Goal: Information Seeking & Learning: Find specific fact

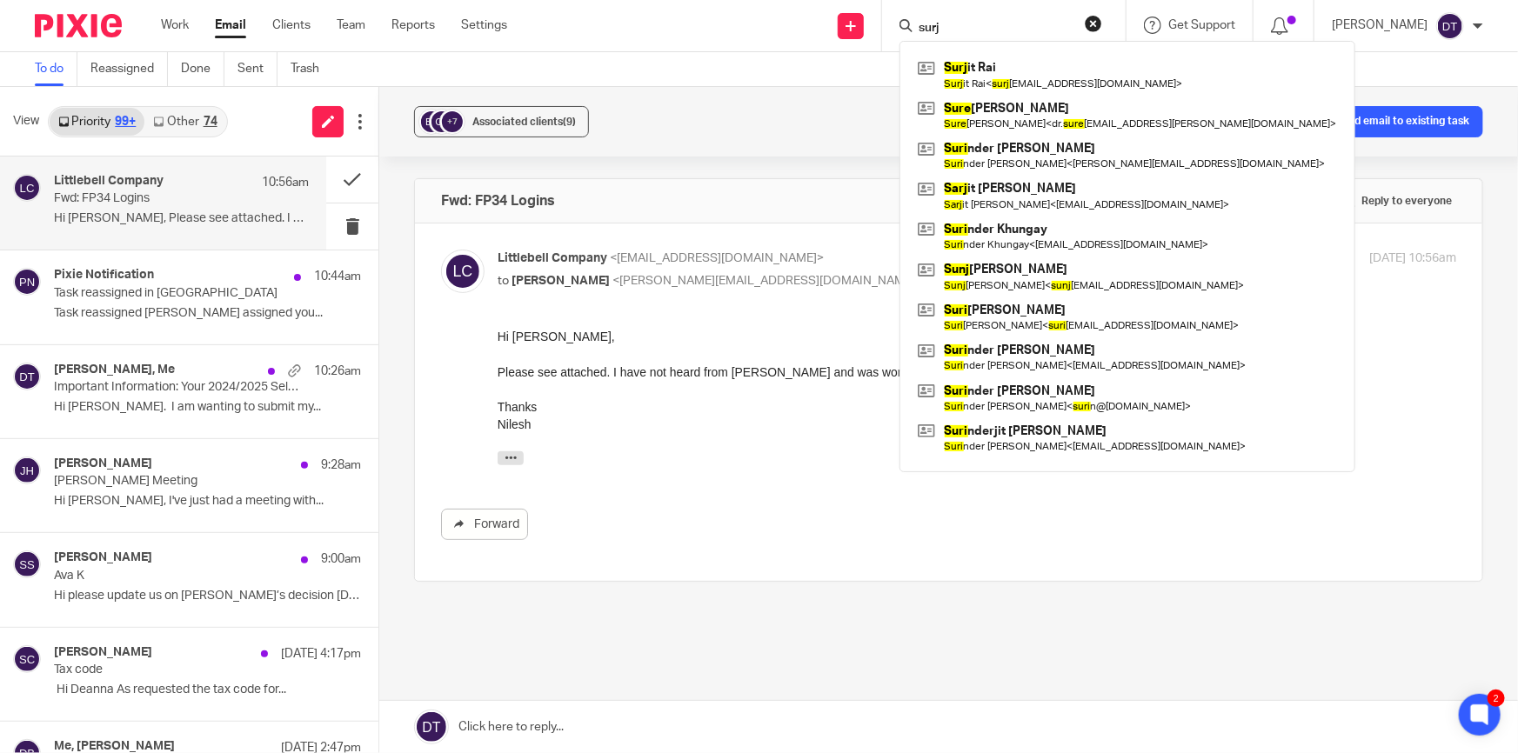
click at [671, 165] on div "+7 Associated clients (9) Create task from email Add email to existing task Fwd…" at bounding box center [948, 420] width 1139 height 666
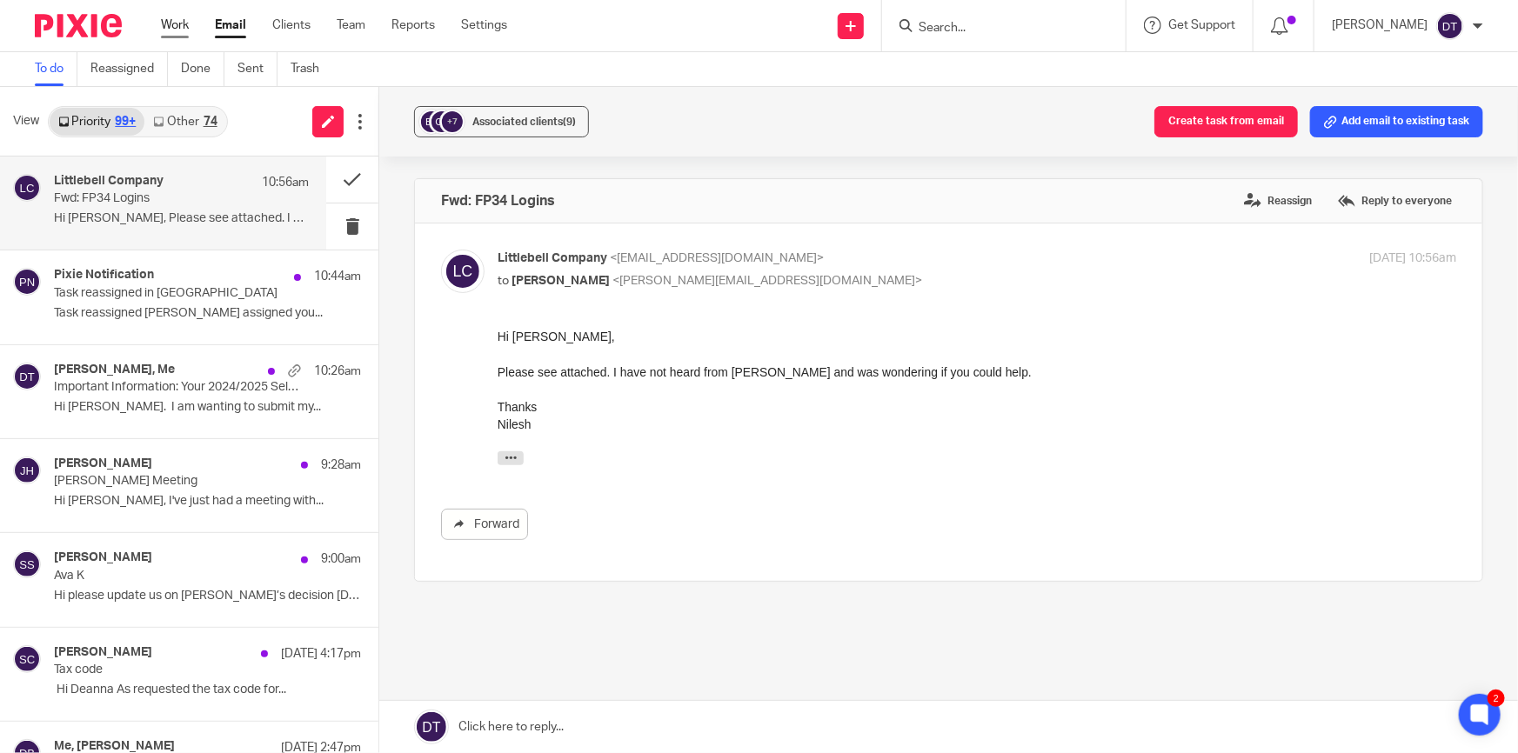
click at [180, 26] on link "Work" at bounding box center [175, 25] width 28 height 17
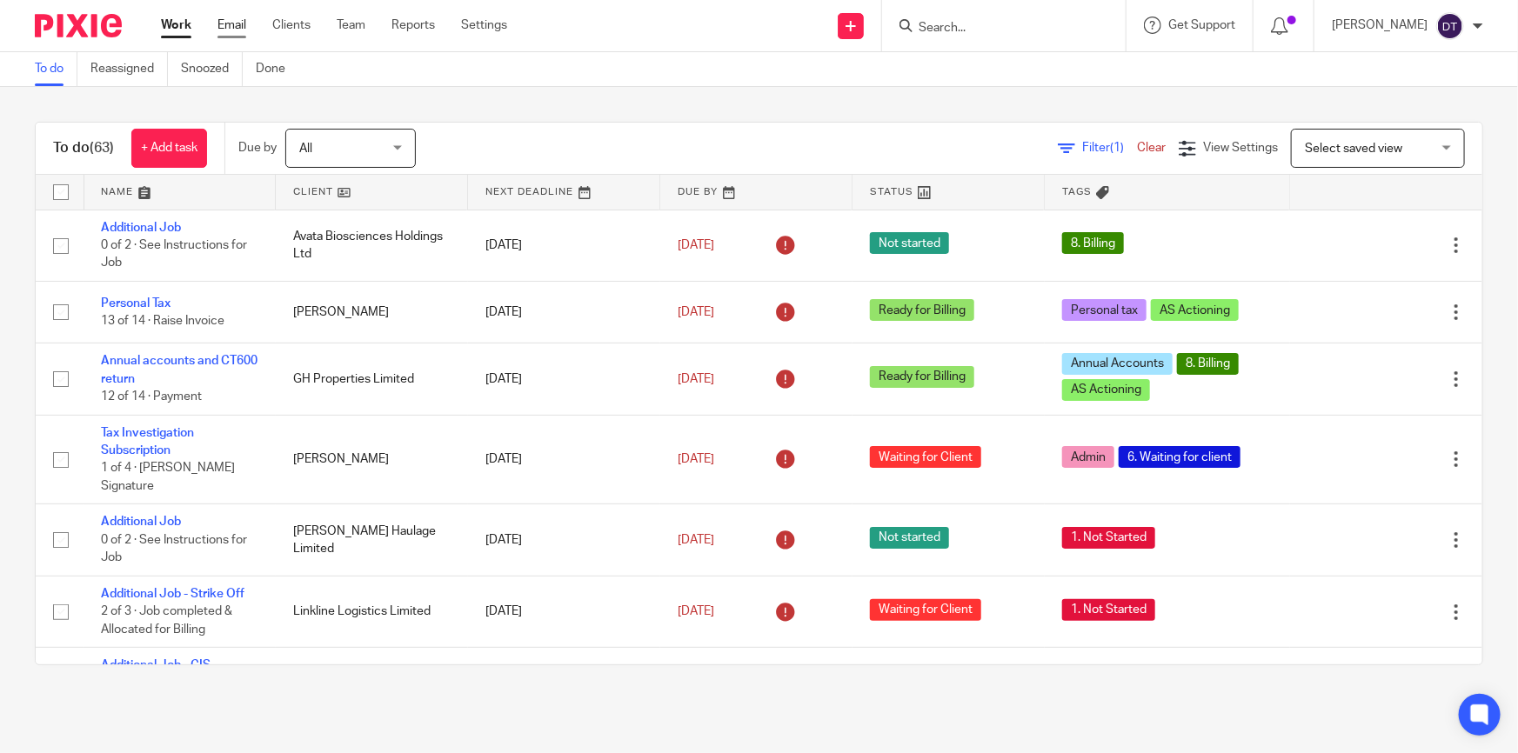
click at [229, 25] on link "Email" at bounding box center [231, 25] width 29 height 17
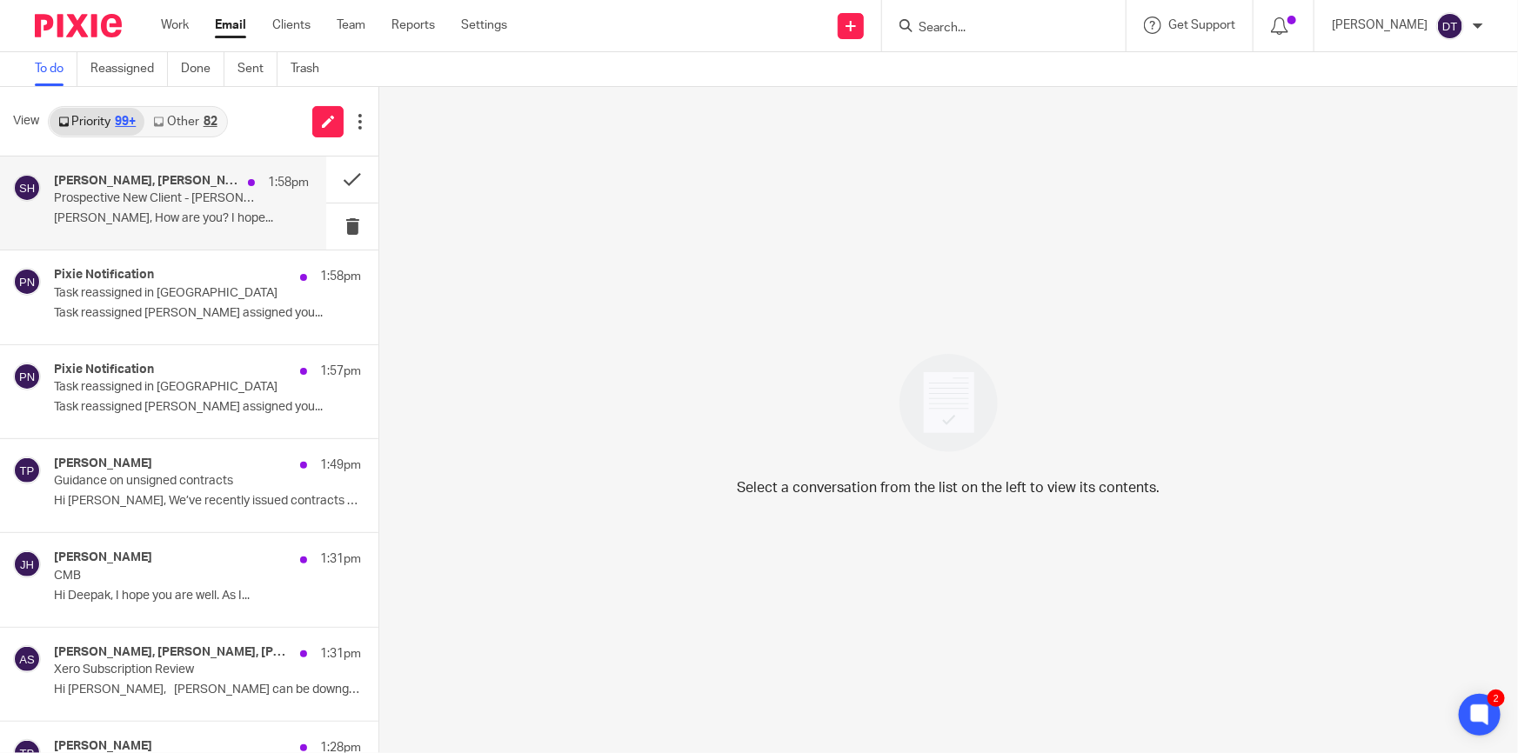
click at [198, 192] on p "Prospective New Client - [PERSON_NAME]" at bounding box center [156, 198] width 204 height 15
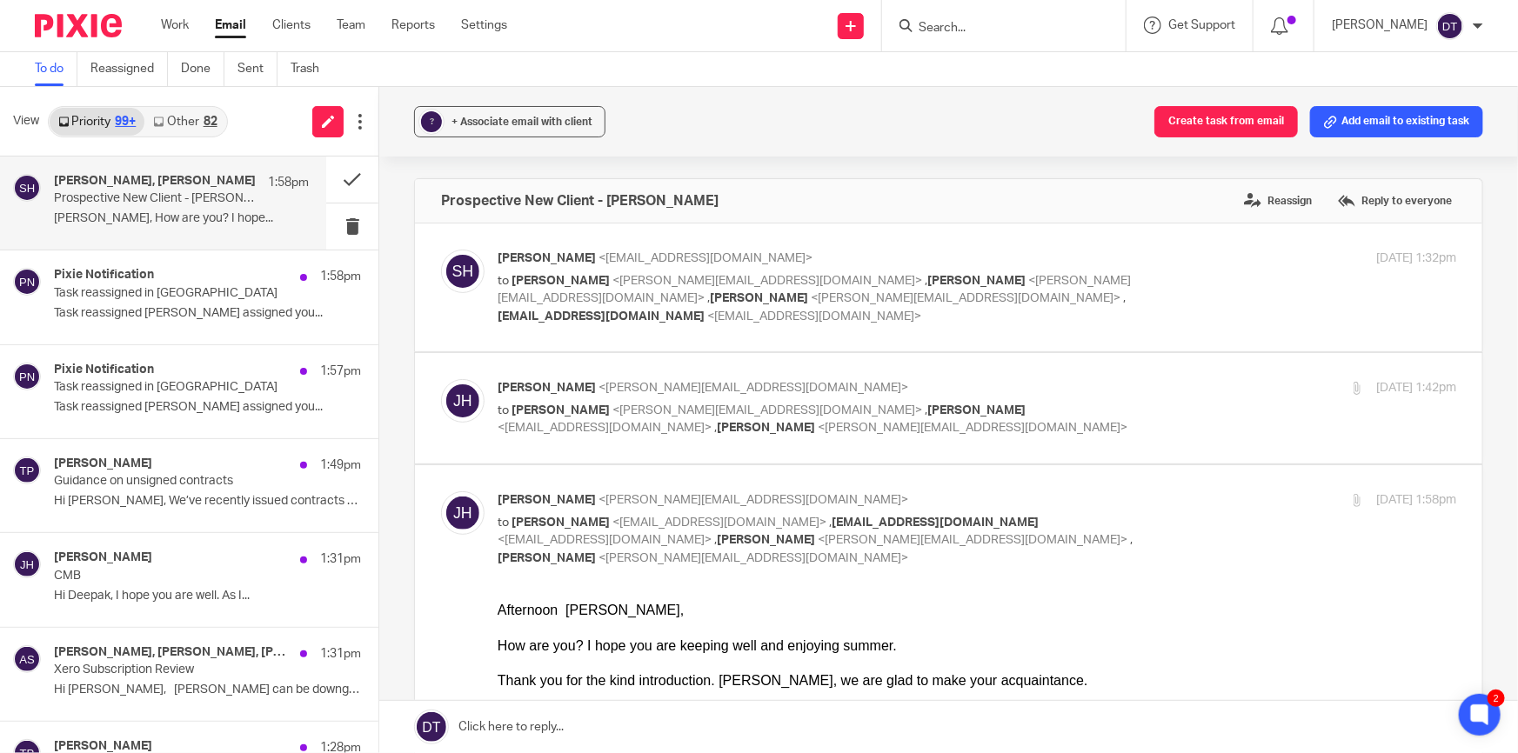
click at [178, 117] on link "Other 82" at bounding box center [184, 122] width 81 height 28
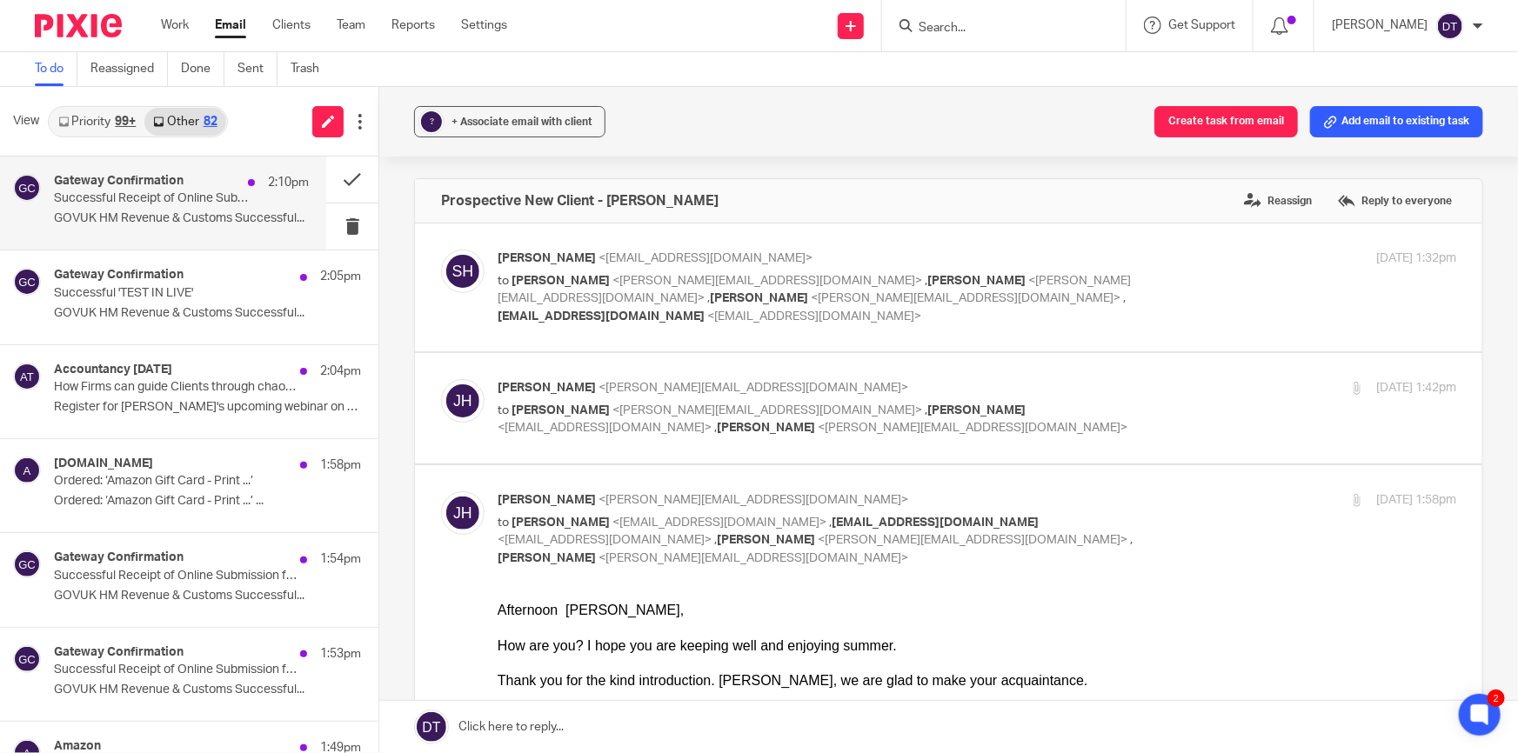
click at [149, 180] on h4 "Gateway Confirmation" at bounding box center [119, 181] width 130 height 15
click at [164, 391] on p "How Firms can guide Clients through chaos - and come out stronger" at bounding box center [156, 387] width 204 height 15
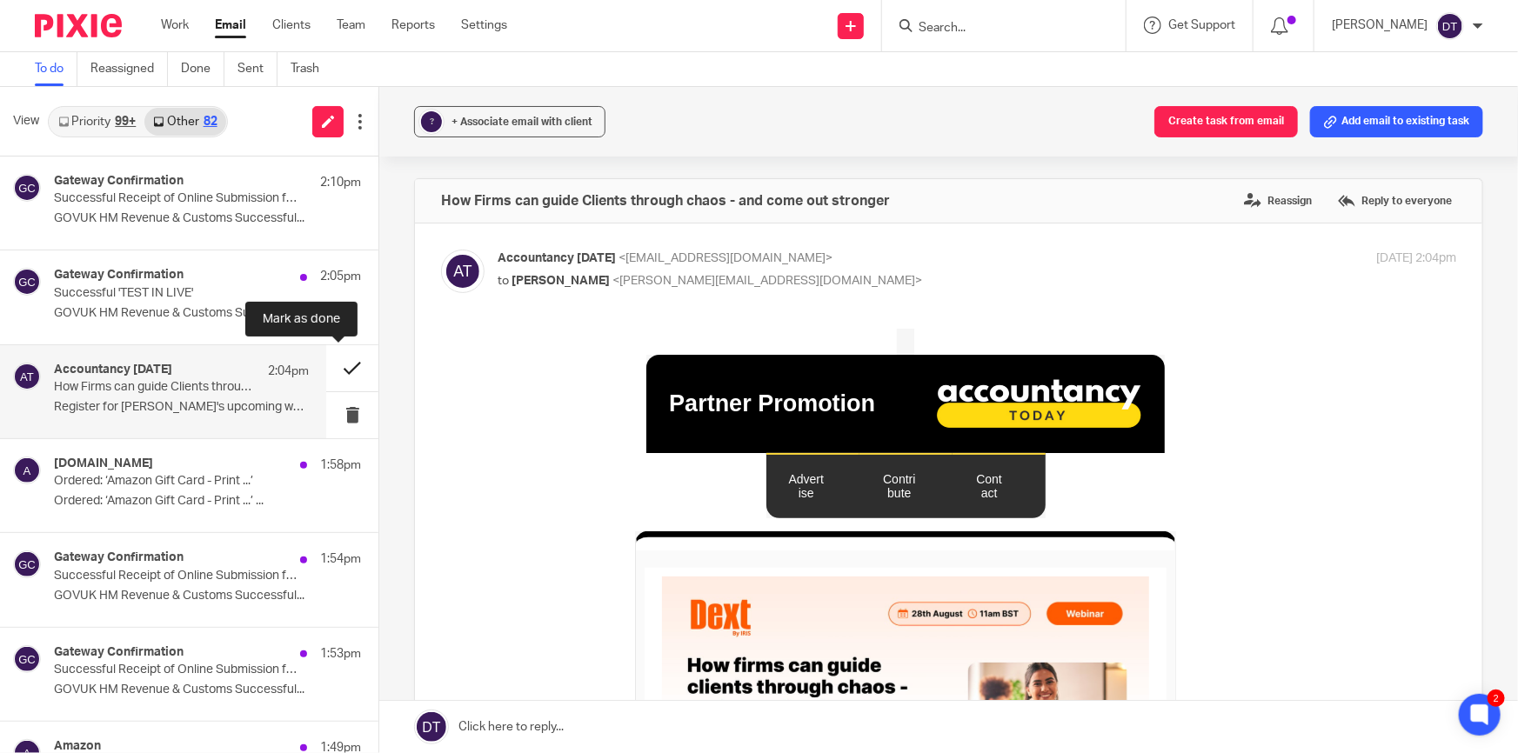
click at [337, 366] on button at bounding box center [352, 368] width 52 height 46
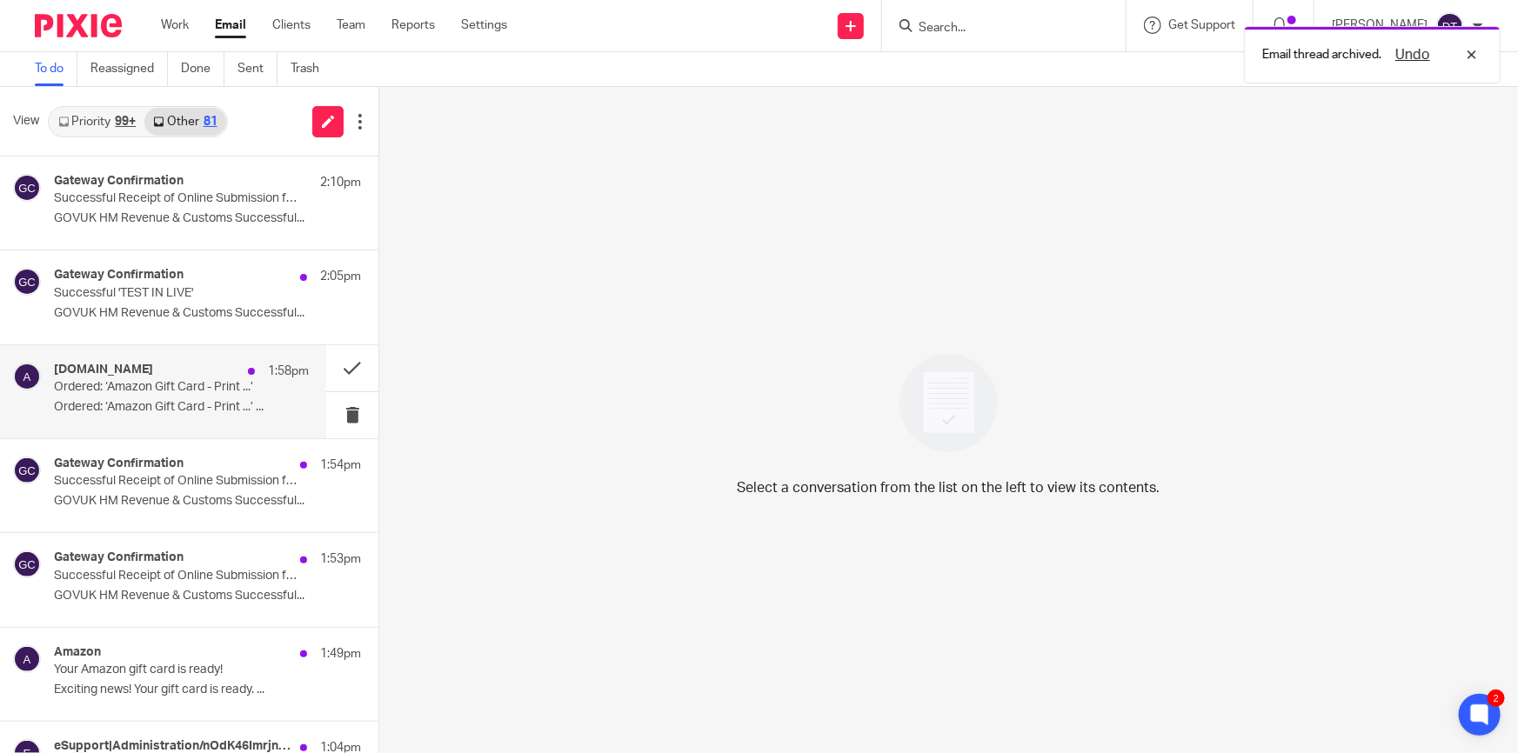
click at [136, 407] on p "Ordered: ‘Amazon Gift Card - Print ...’͏ ‌..." at bounding box center [181, 407] width 255 height 15
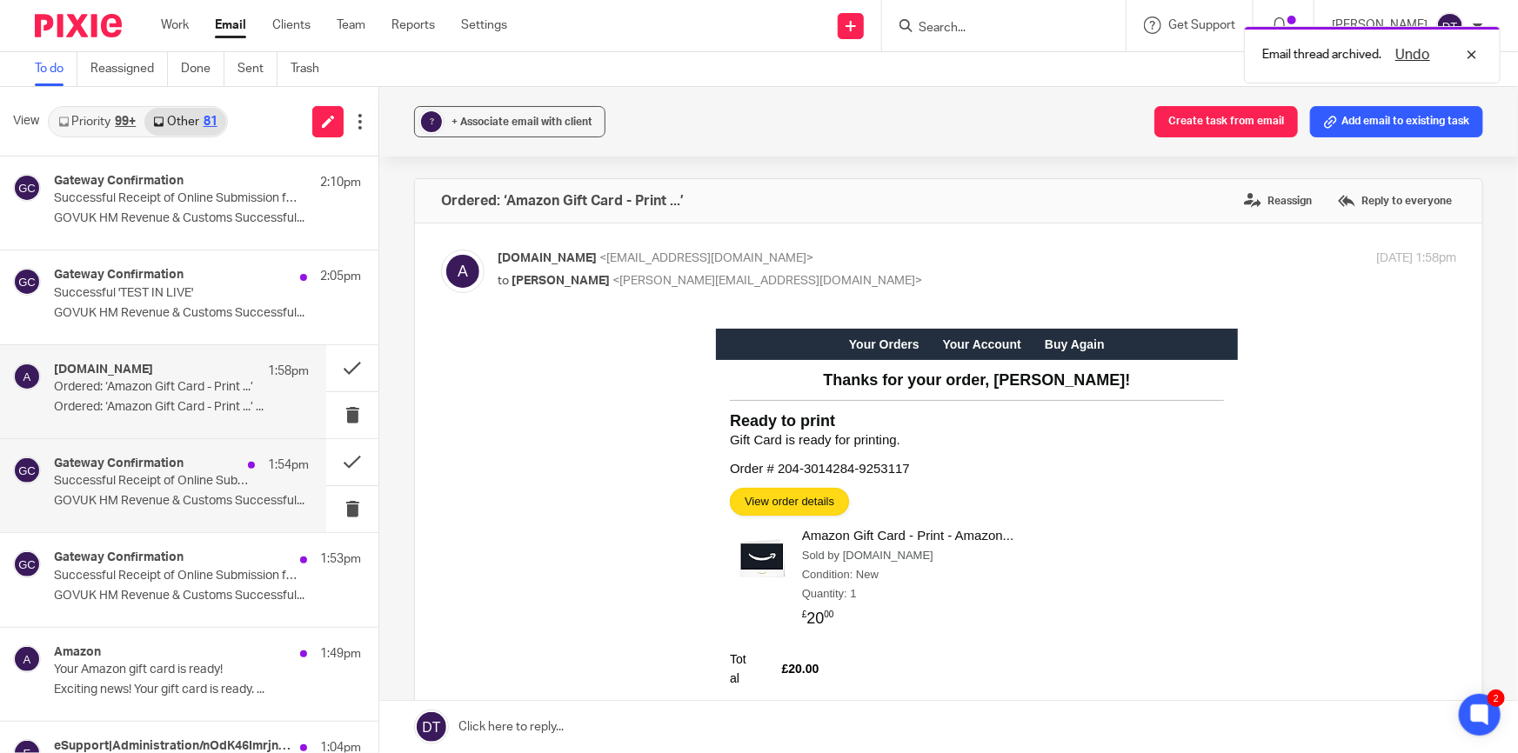
click at [158, 476] on p "Successful Receipt of Online Submission for Reference 9346134458" at bounding box center [156, 481] width 204 height 15
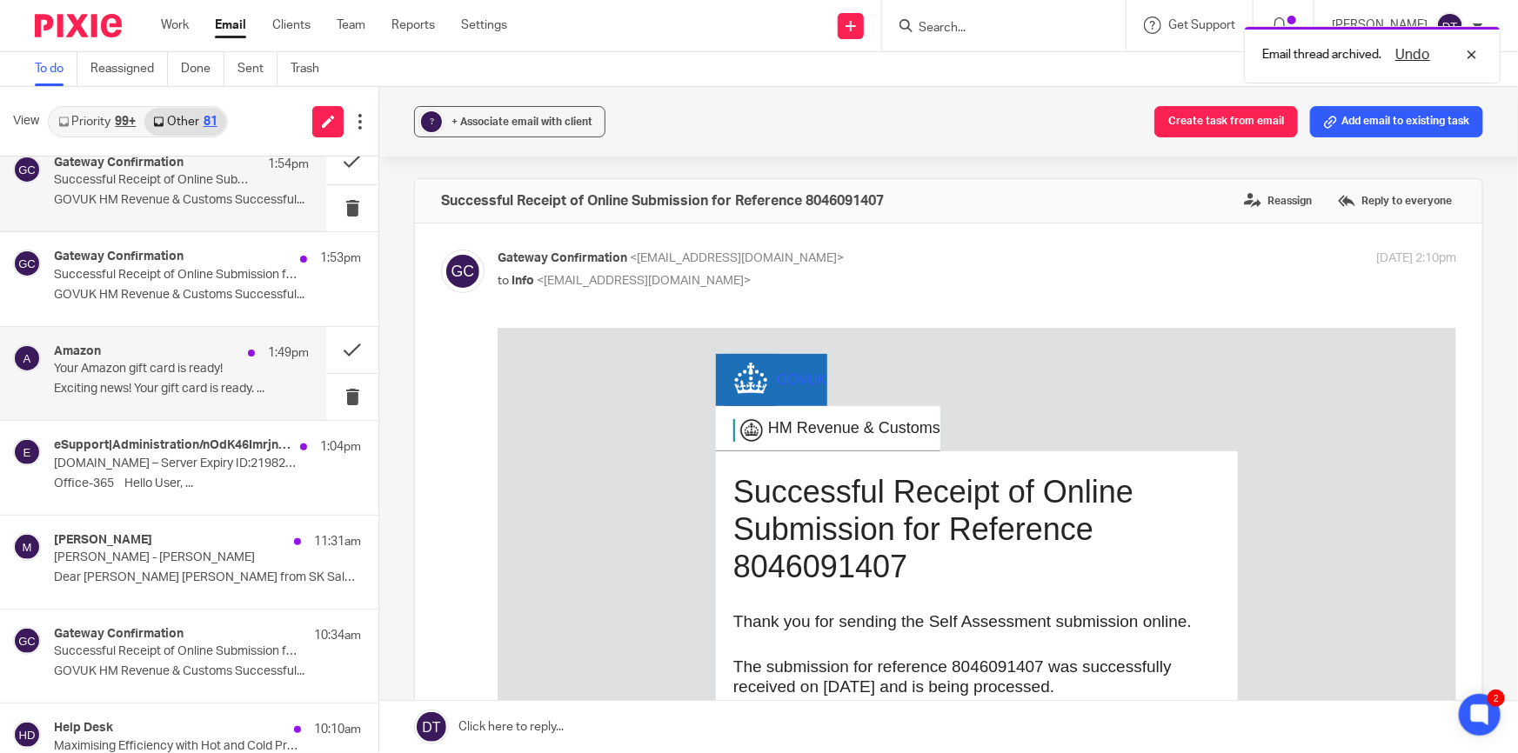
scroll to position [316, 0]
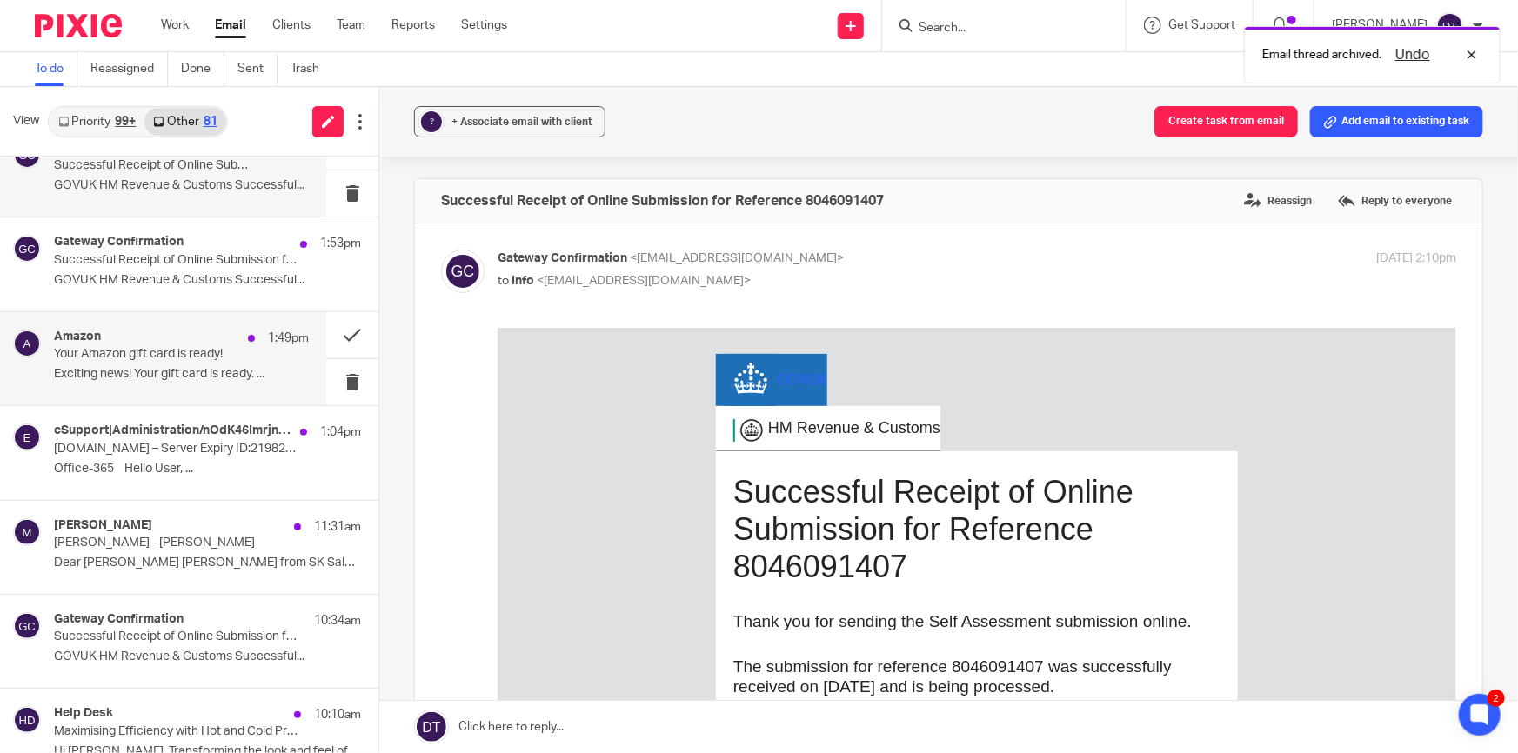
click at [162, 399] on div "Amazon 1:49pm Your Amazon gift card is ready! Exciting news! Your gift card is …" at bounding box center [163, 358] width 326 height 93
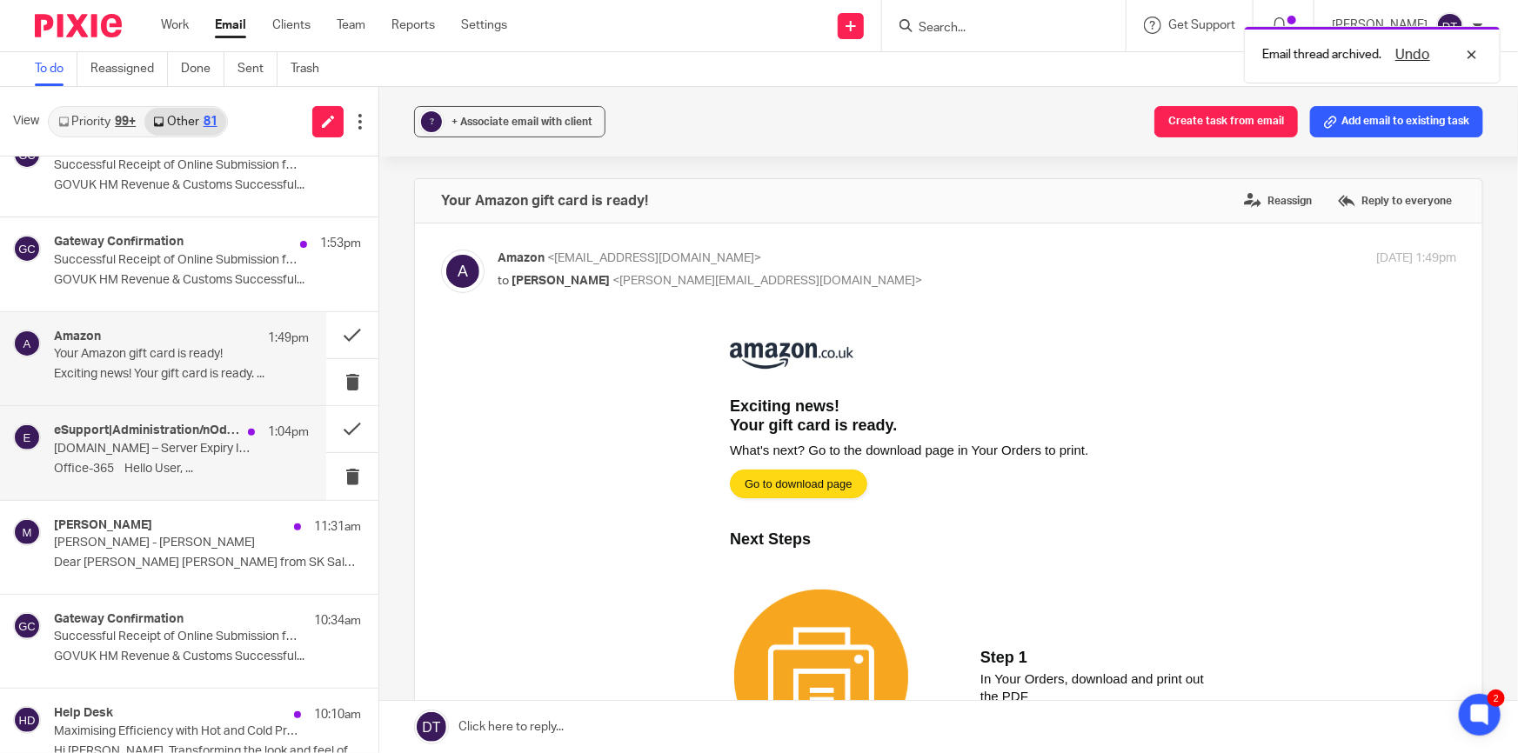
scroll to position [0, 0]
click at [152, 444] on p "sachdevs-ca.com – Server Expiry ID:21982b60d53d3c801429c43c0d3e4085a3ff2608" at bounding box center [156, 449] width 204 height 15
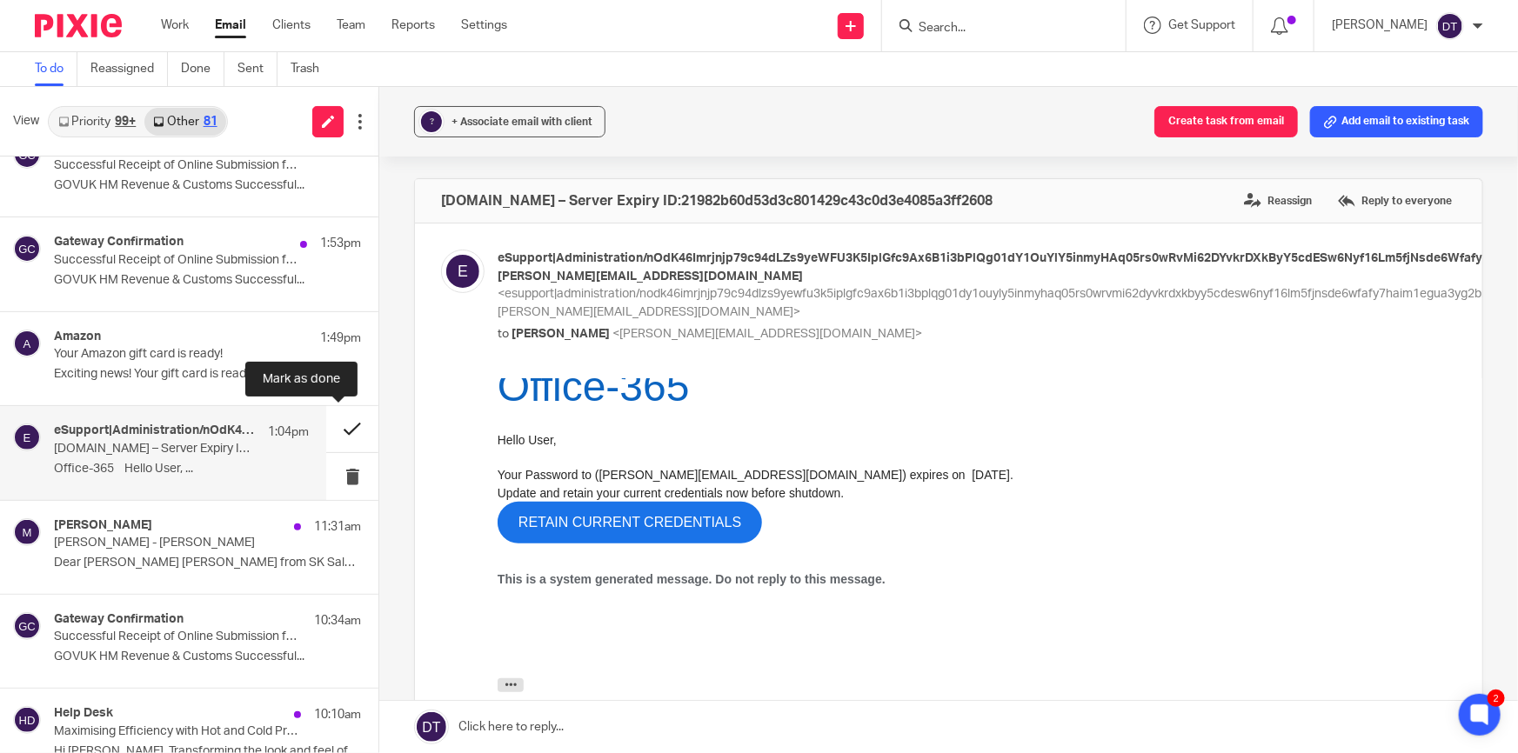
click at [342, 418] on button at bounding box center [352, 429] width 52 height 46
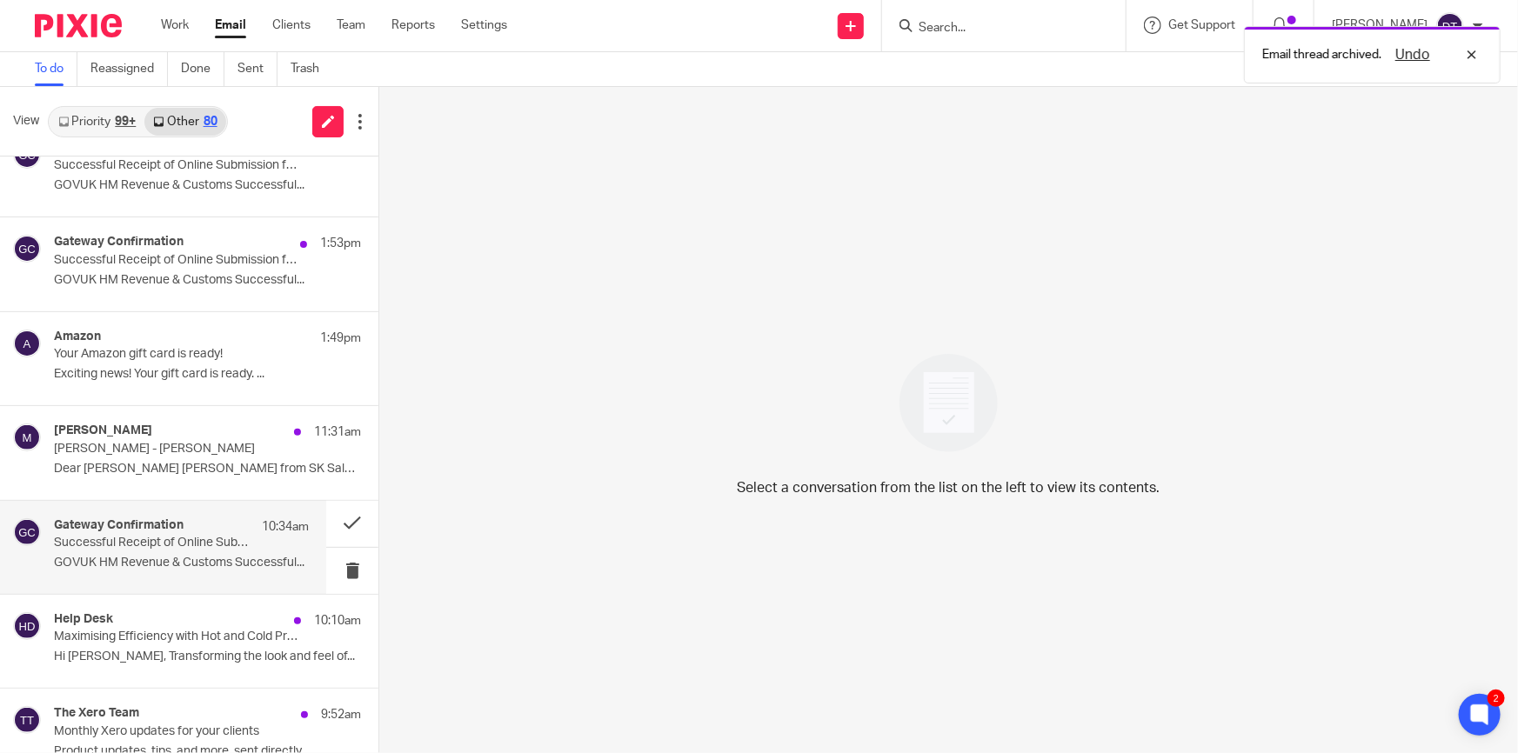
click at [184, 546] on p "Successful Receipt of Online Submission for Reference 3455640984" at bounding box center [156, 543] width 204 height 15
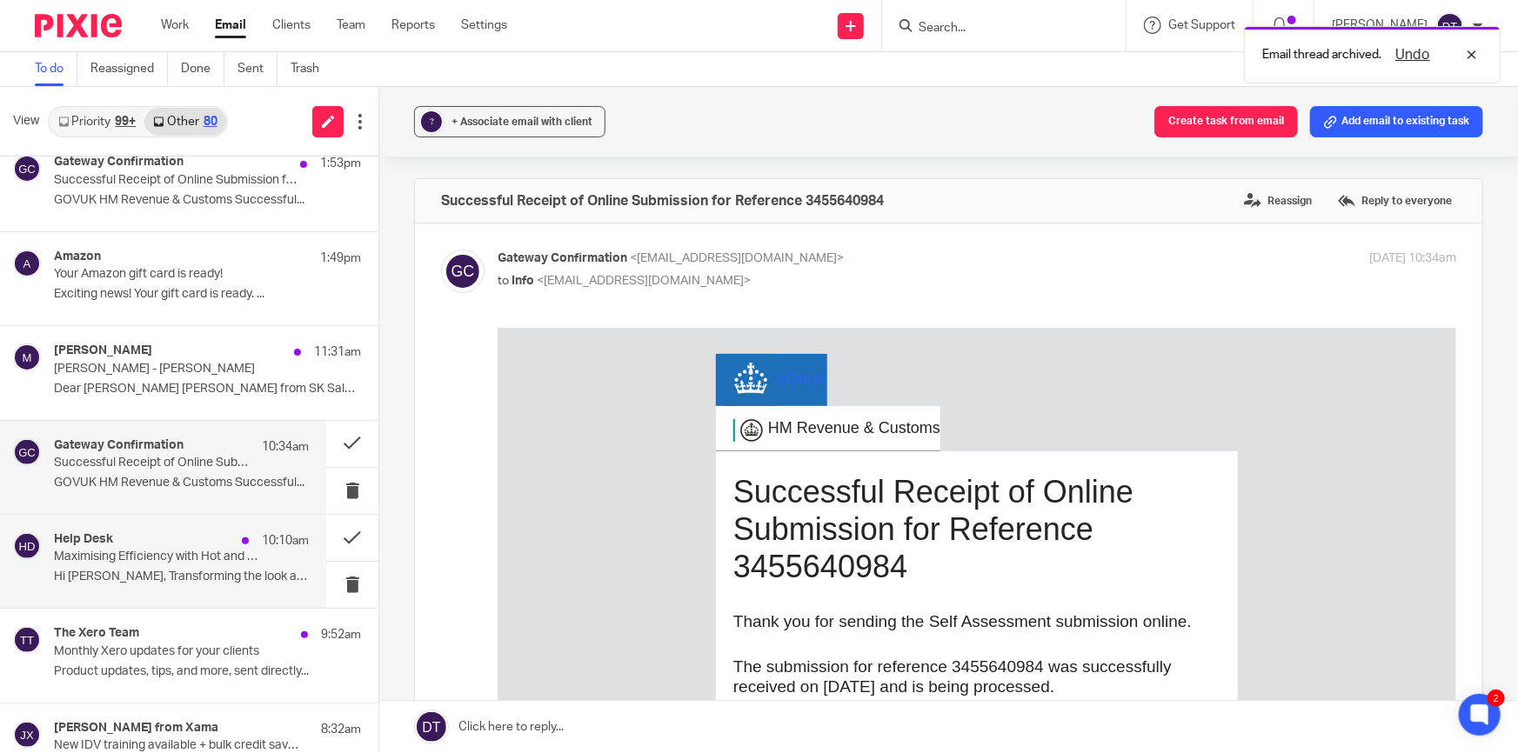
scroll to position [553, 0]
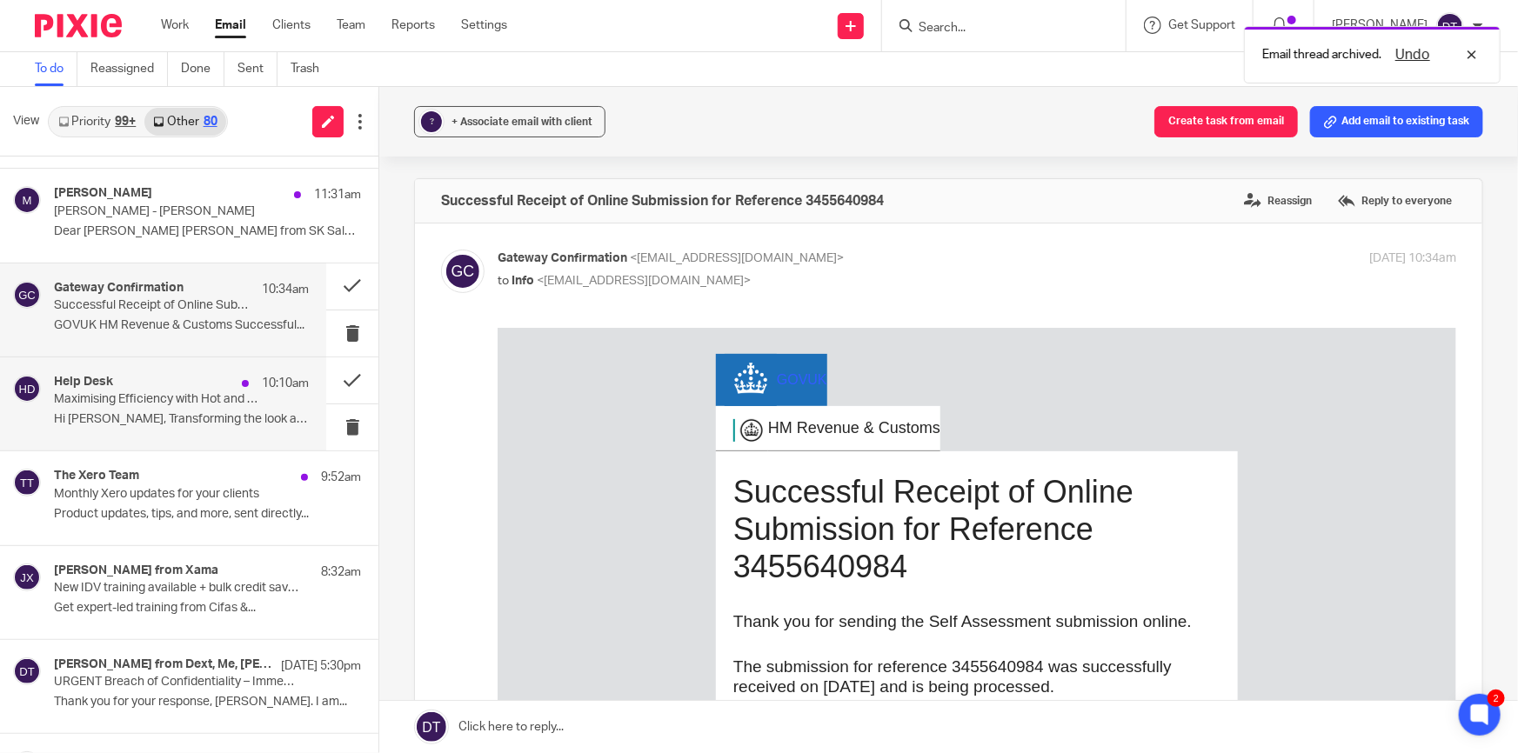
click at [162, 410] on div "Help Desk 10:10am Maximising Efficiency with Hot and Cold Pressure Washing Hi D…" at bounding box center [181, 404] width 255 height 58
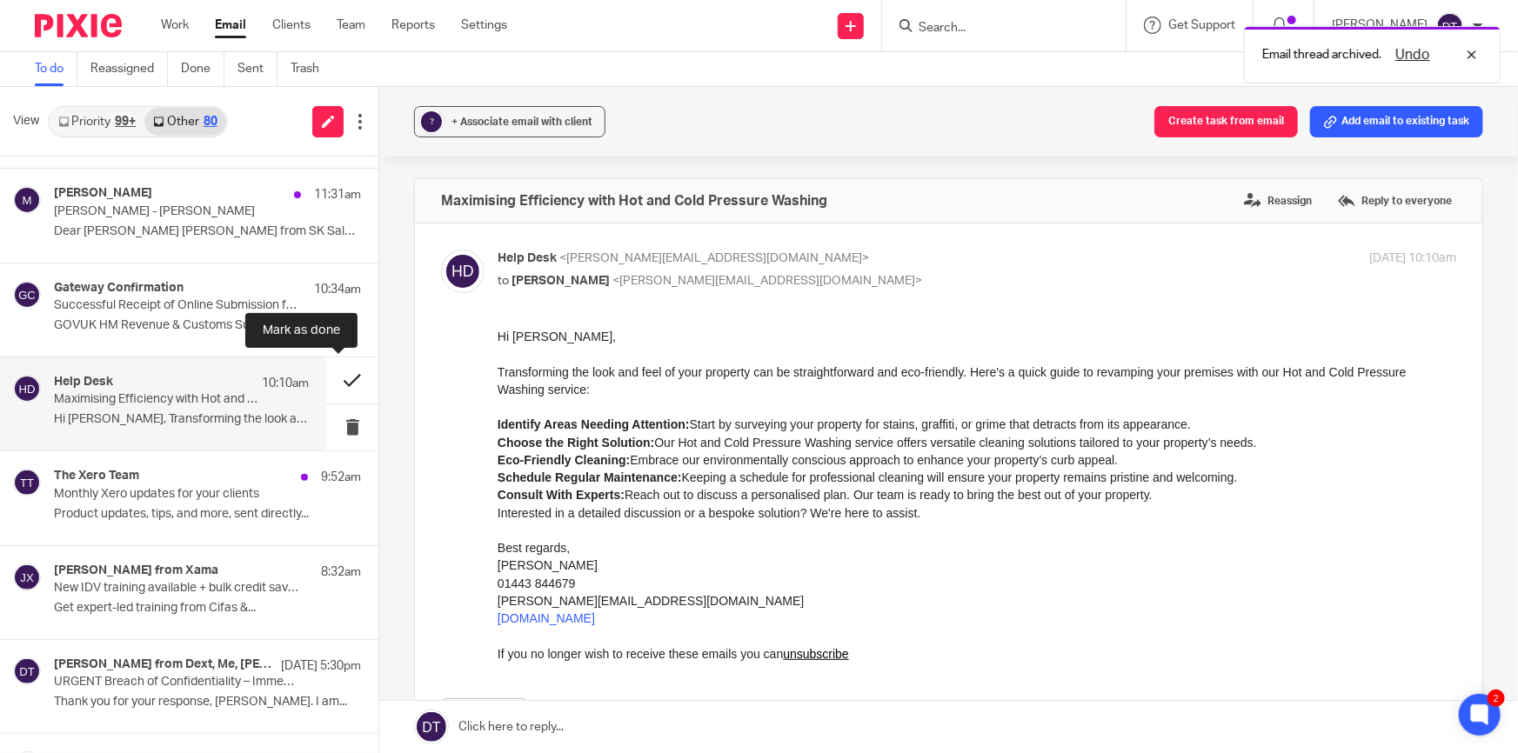
scroll to position [0, 0]
click at [333, 381] on button at bounding box center [352, 380] width 52 height 46
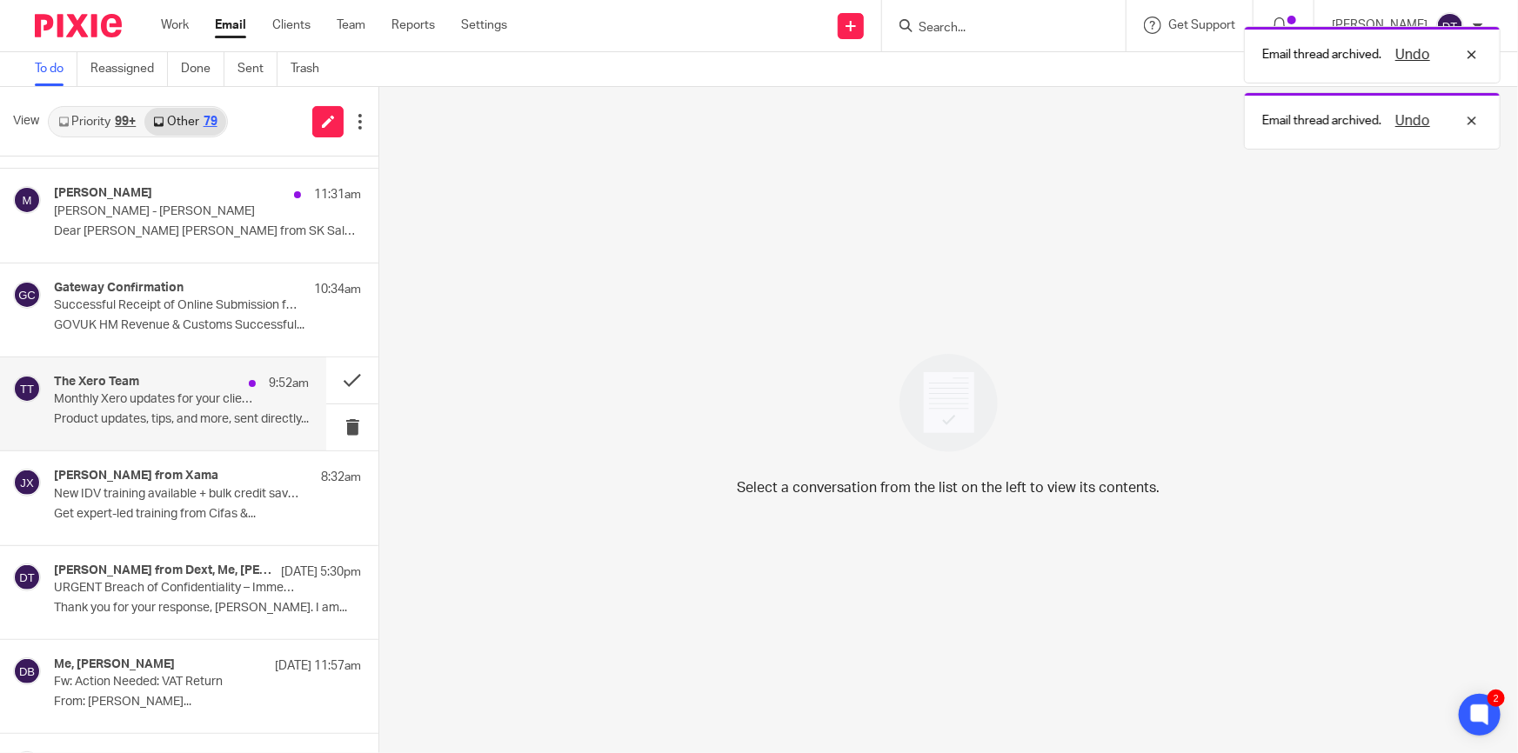
click at [114, 387] on h4 "The Xero Team" at bounding box center [96, 382] width 85 height 15
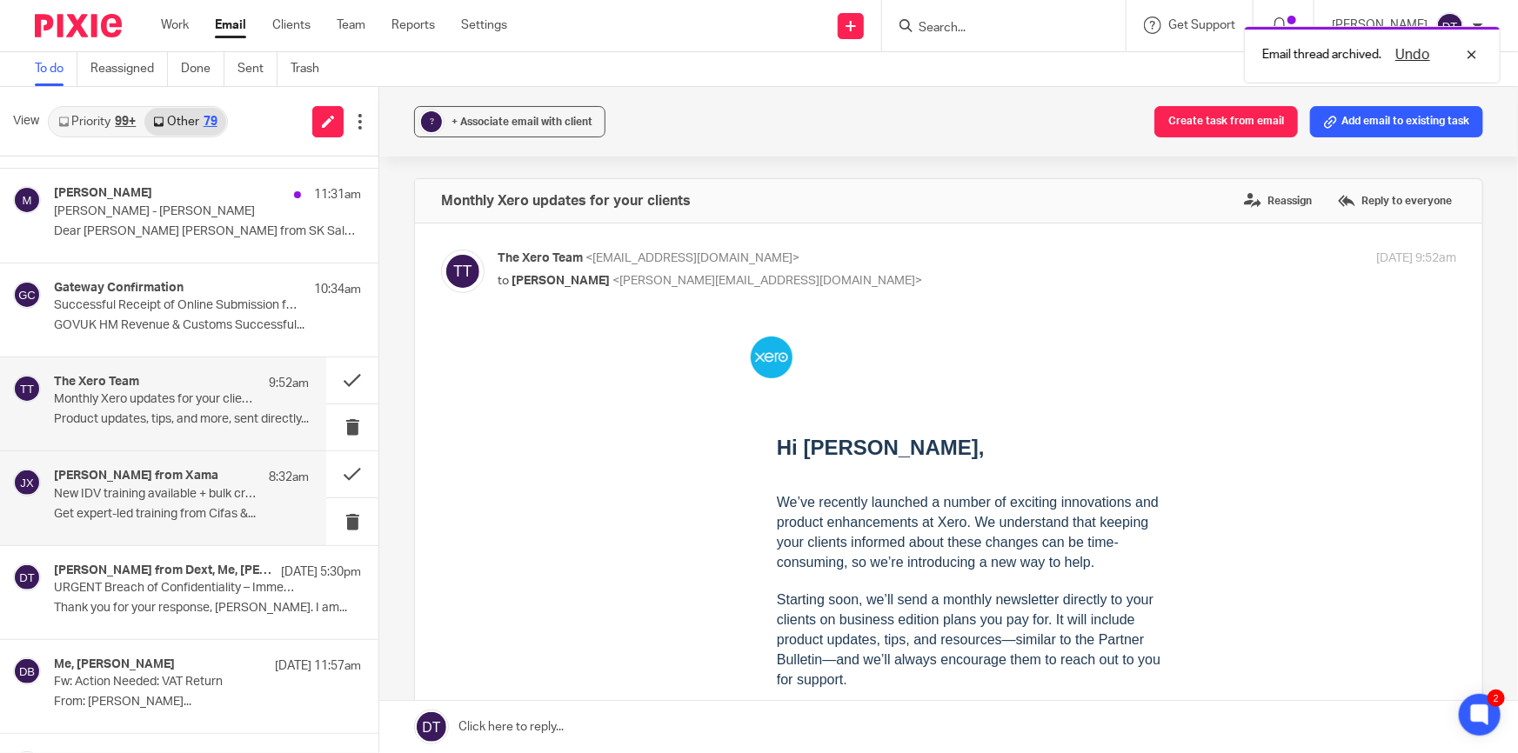
click at [79, 496] on p "New IDV training available + bulk credit savings before September" at bounding box center [156, 494] width 204 height 15
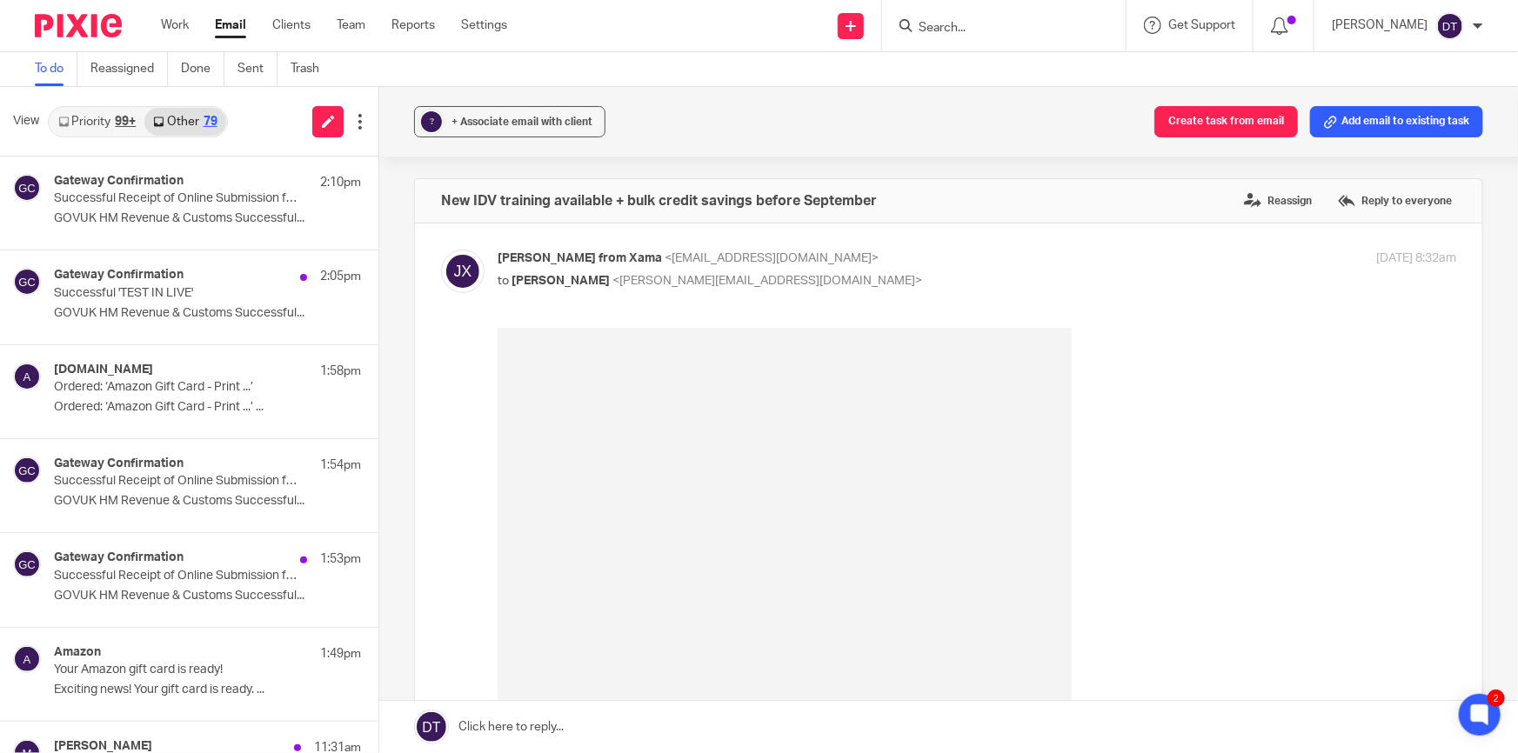
click at [107, 118] on link "Priority 99+" at bounding box center [97, 122] width 95 height 28
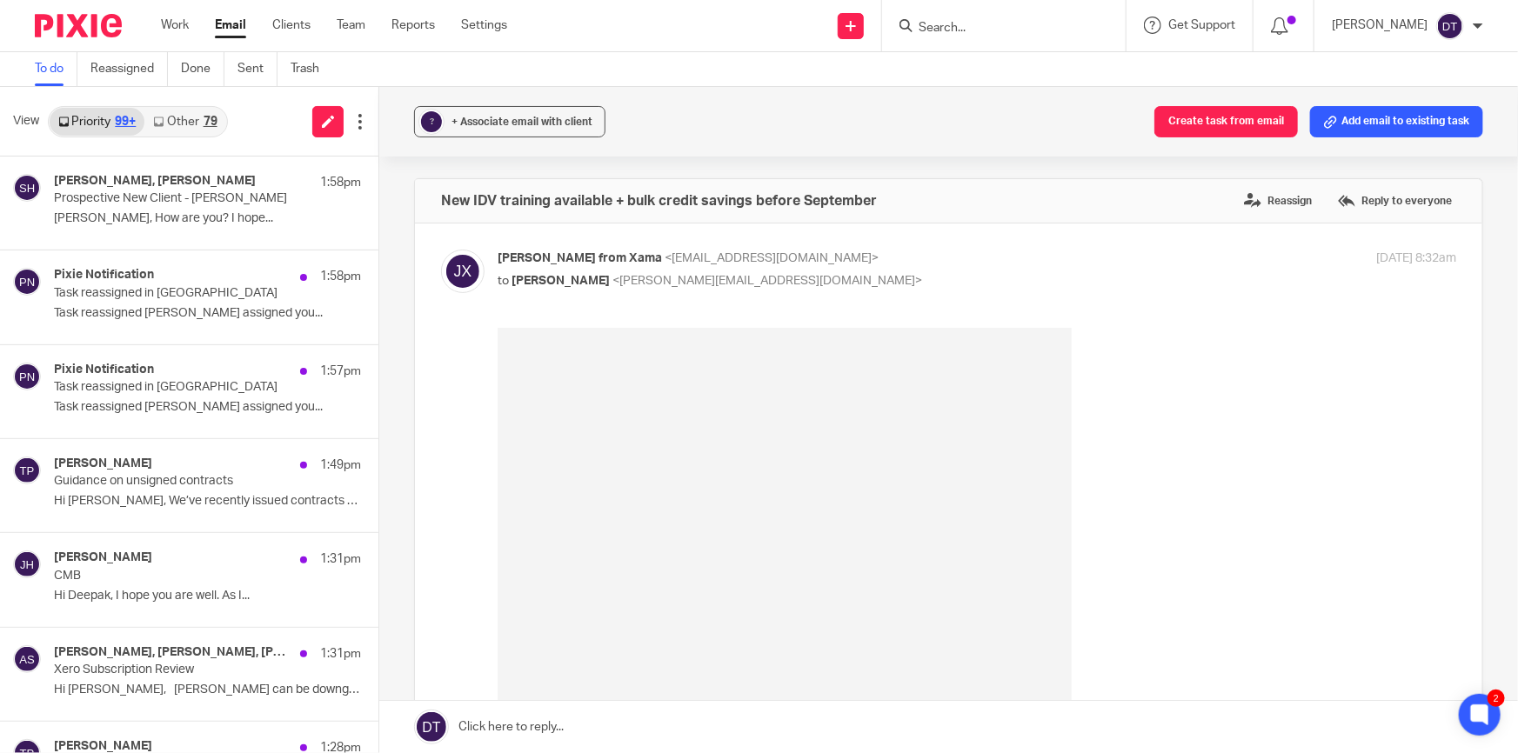
click at [189, 122] on link "Other 79" at bounding box center [184, 122] width 81 height 28
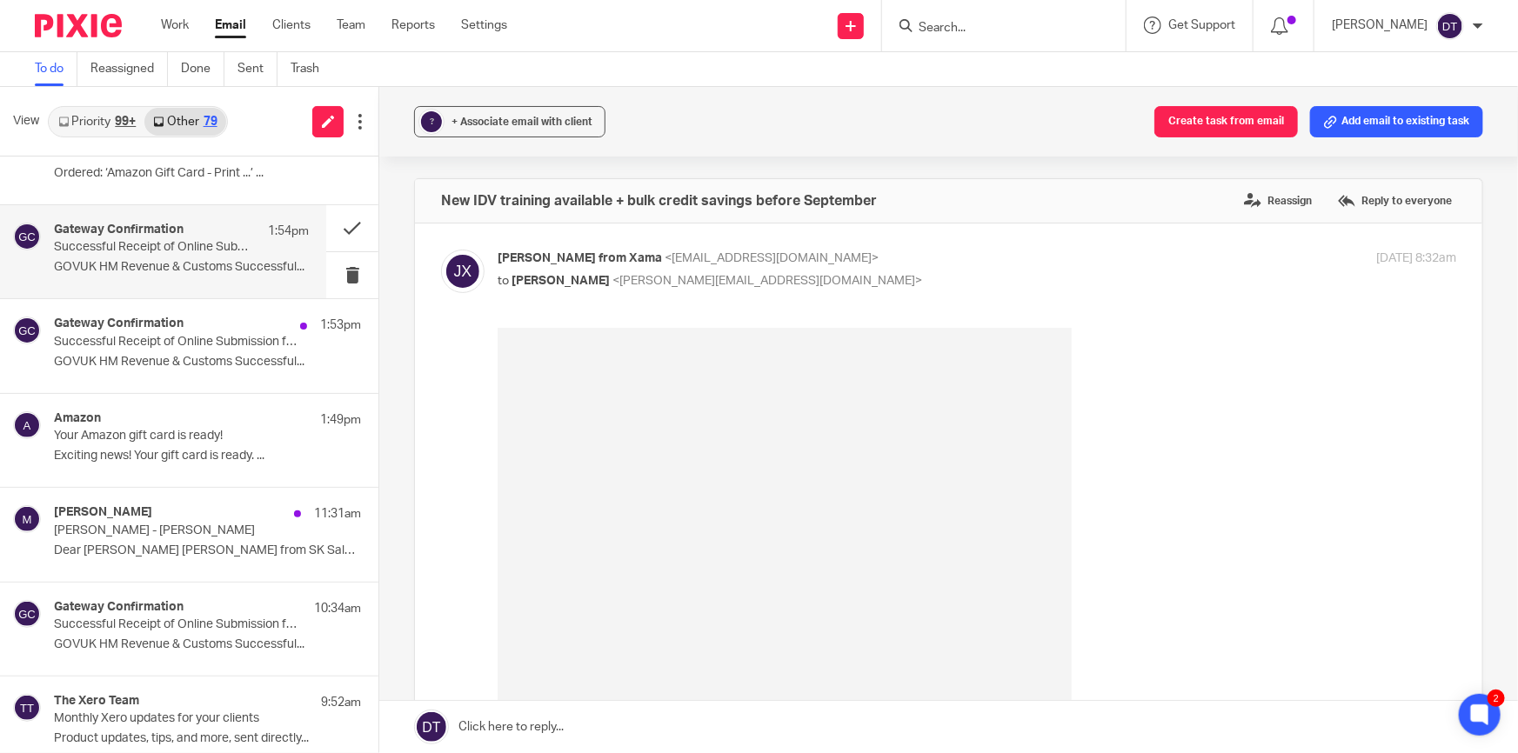
scroll to position [316, 0]
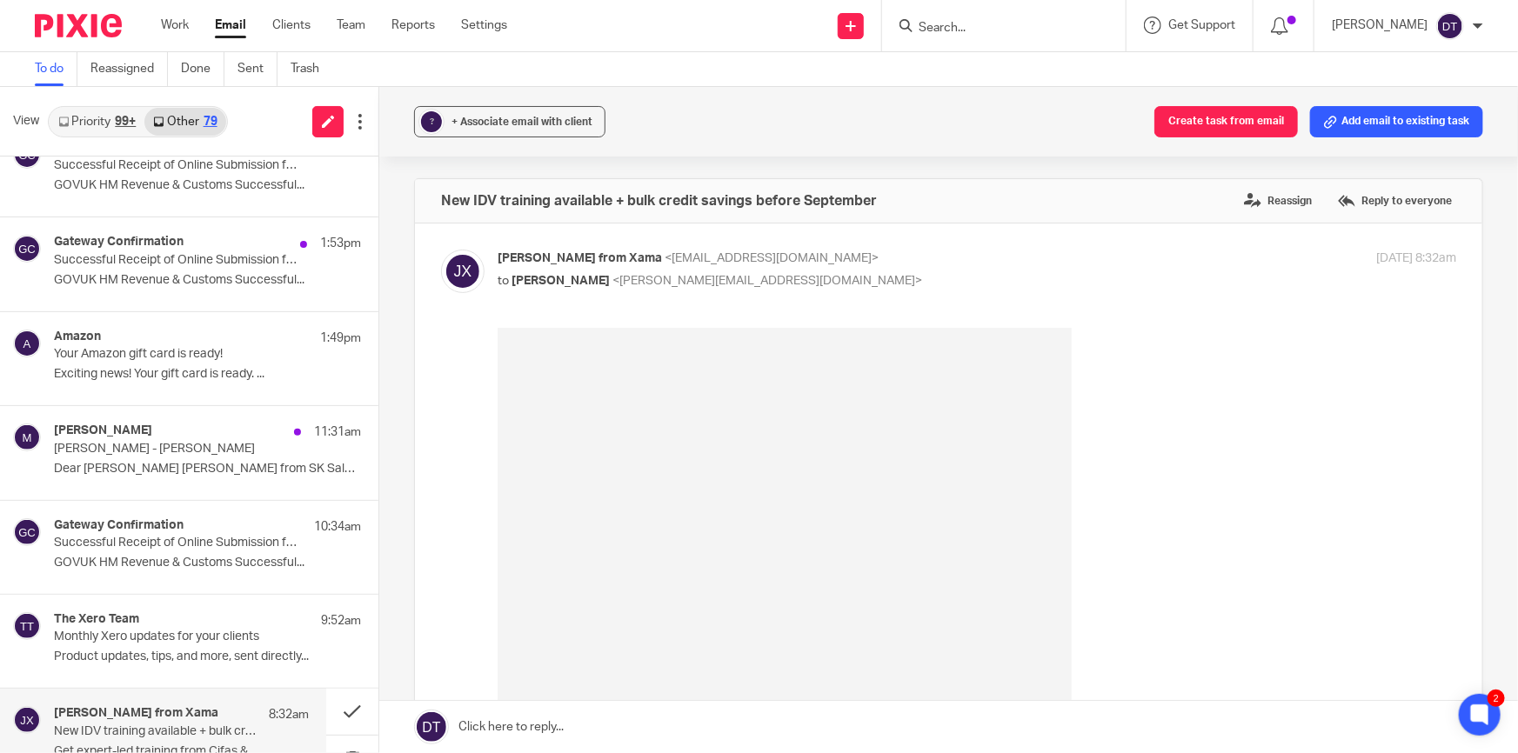
click at [970, 36] on form at bounding box center [1009, 26] width 185 height 22
click at [972, 26] on input "Search" at bounding box center [995, 29] width 157 height 16
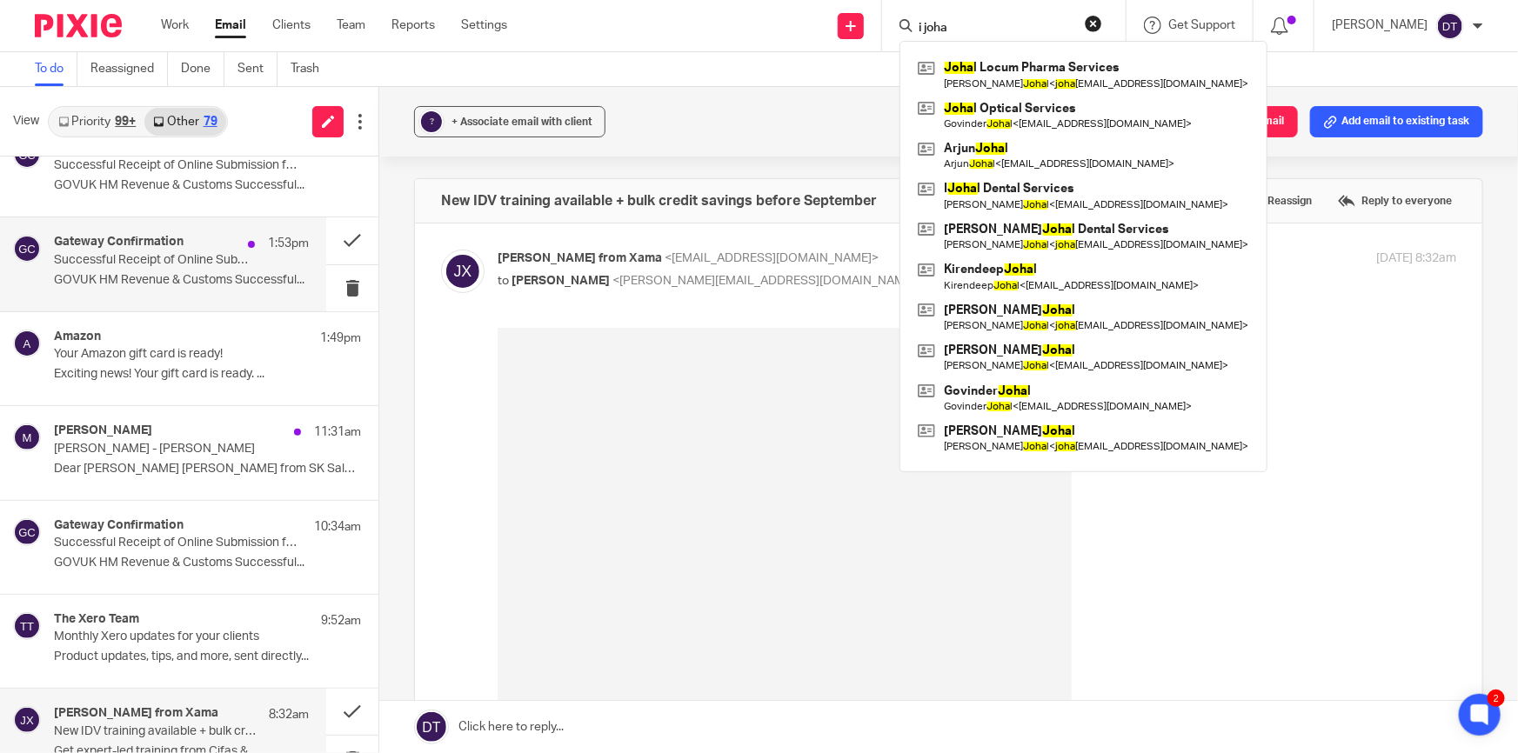
type input "i joha"
drag, startPoint x: 858, startPoint y: 24, endPoint x: 843, endPoint y: 25, distance: 14.8
click at [843, 25] on div "Send new email Create task Add client Request signature i joha Joha l Locum Pha…" at bounding box center [1025, 25] width 985 height 51
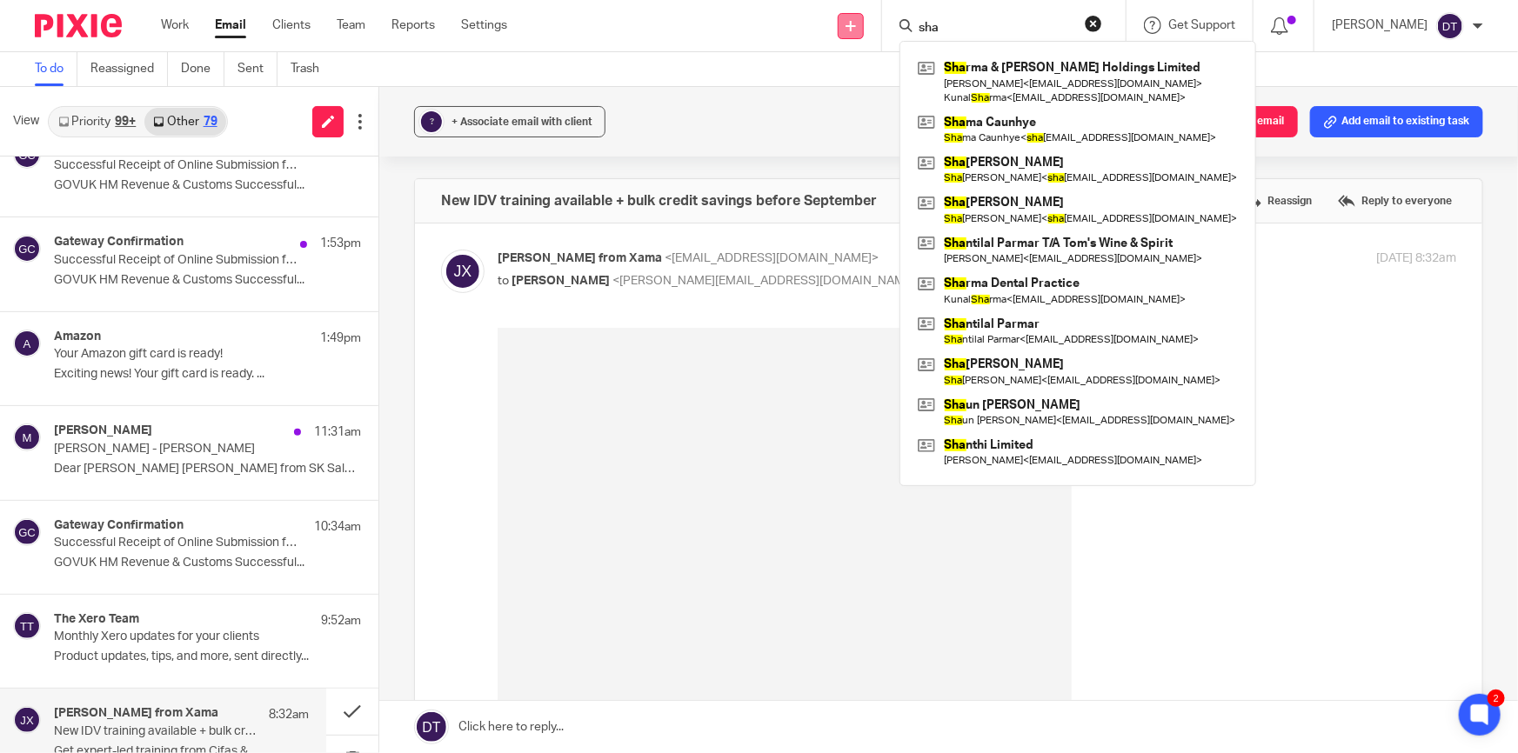
type input "shan"
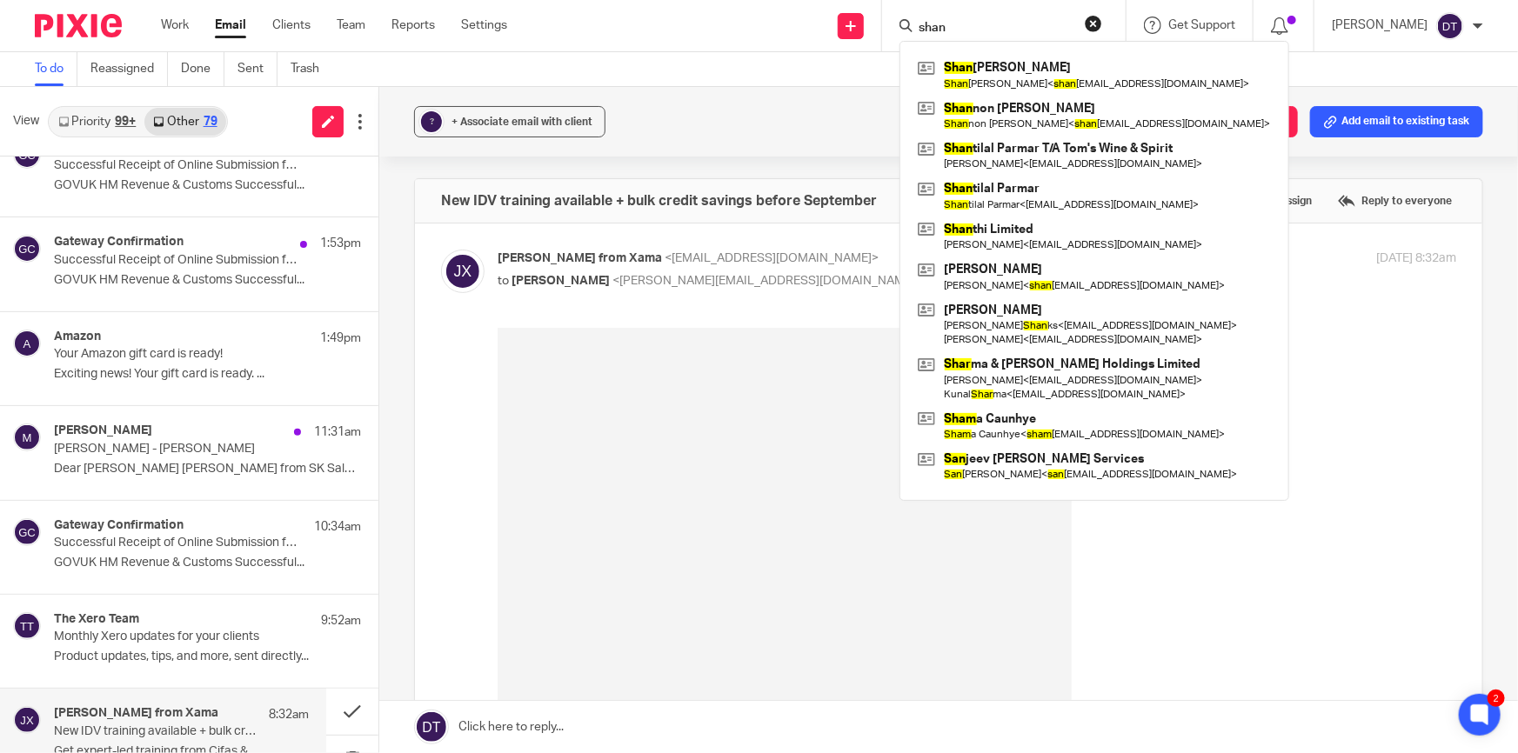
drag, startPoint x: 912, startPoint y: 24, endPoint x: 866, endPoint y: 25, distance: 46.1
click at [866, 25] on div "Send new email Create task Add client Request signature shan Shan gara Madar Sh…" at bounding box center [1025, 25] width 985 height 51
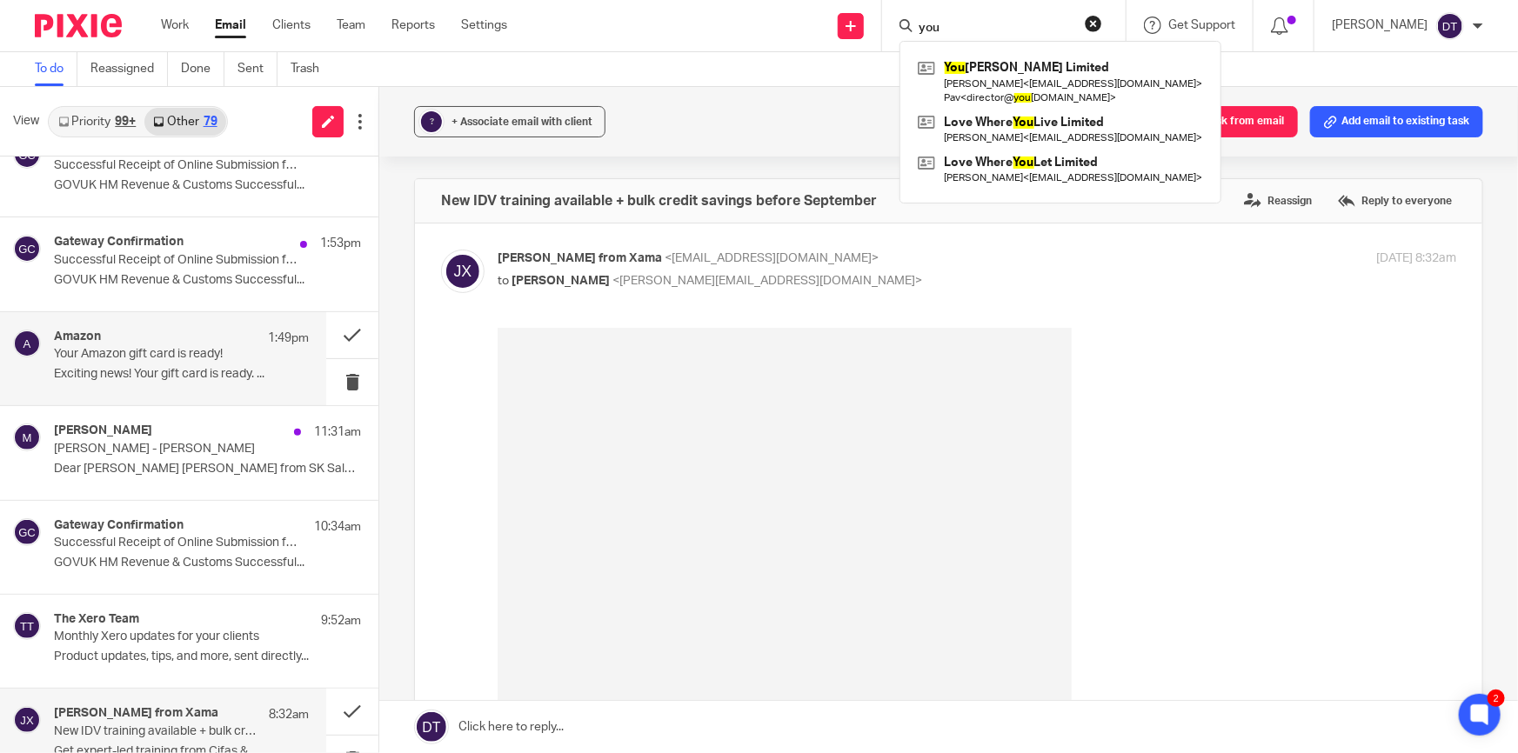
type input "you"
drag, startPoint x: 972, startPoint y: 30, endPoint x: 760, endPoint y: 51, distance: 212.5
click at [785, 50] on div "Send new email Create task Add client Request signature you You ng Birch Limite…" at bounding box center [1025, 25] width 985 height 51
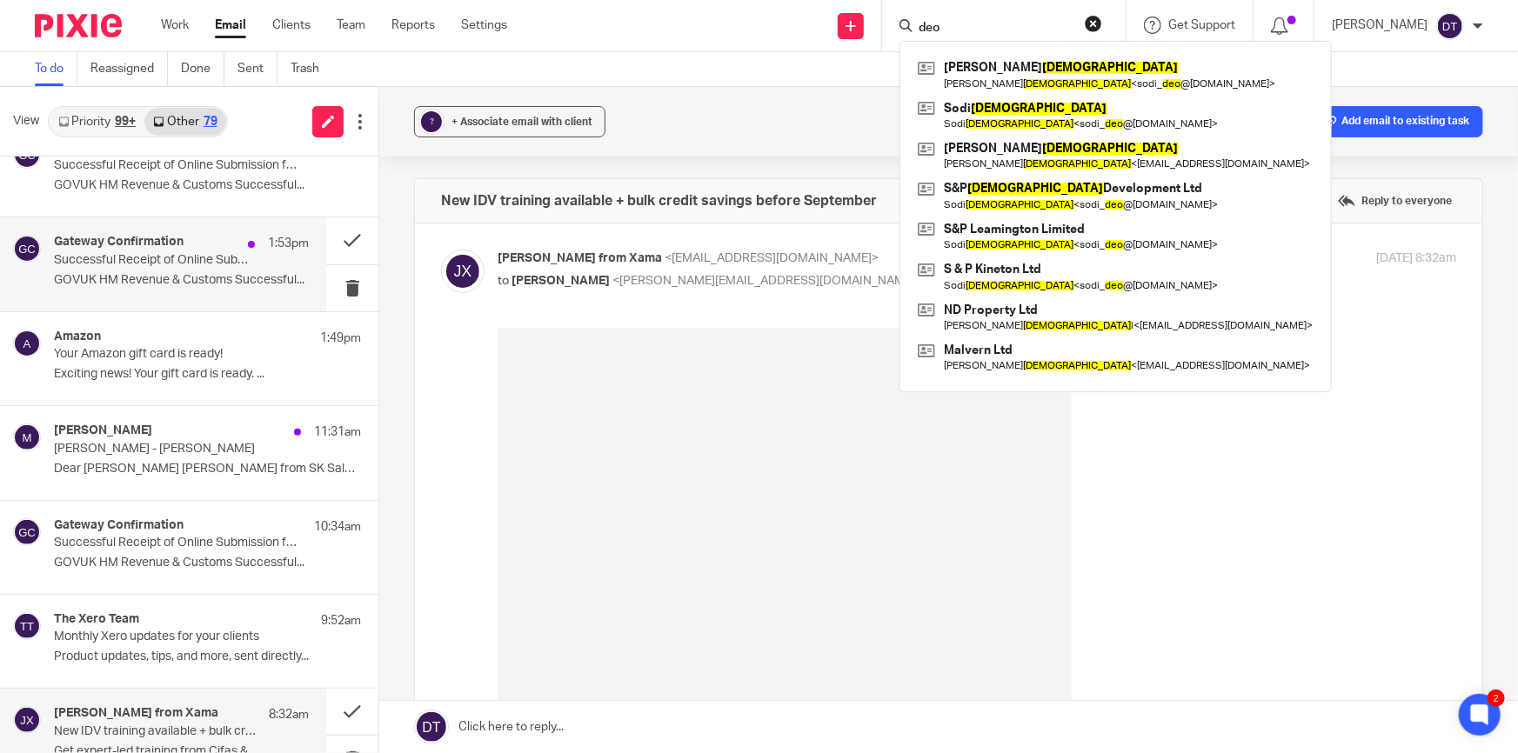
type input "deo"
drag, startPoint x: 962, startPoint y: 21, endPoint x: 839, endPoint y: 19, distance: 123.5
click at [839, 19] on div "Send new email Create task Add client Request signature deo Parmjit Deo Parmjit…" at bounding box center [1025, 25] width 985 height 51
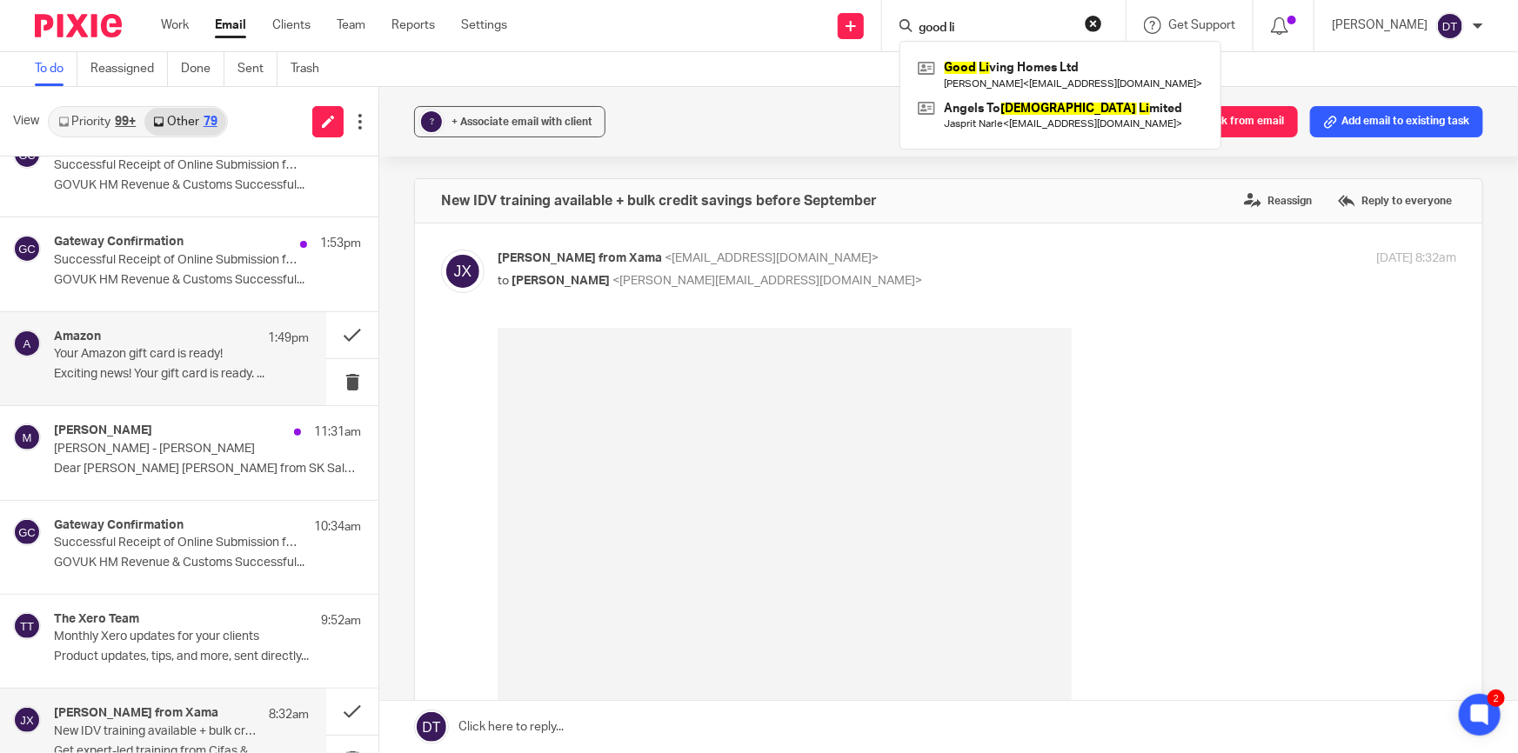
type input "good li"
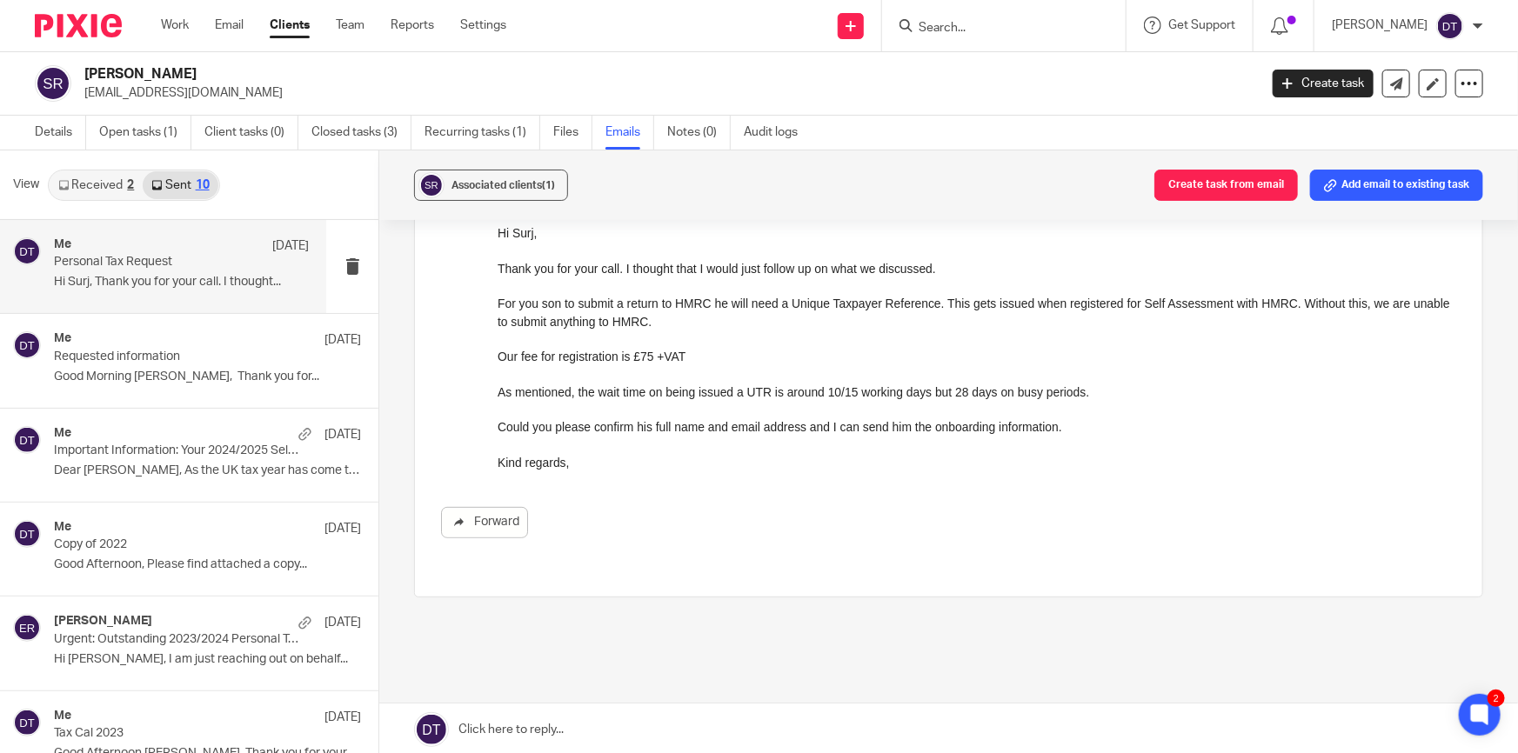
scroll to position [217, 0]
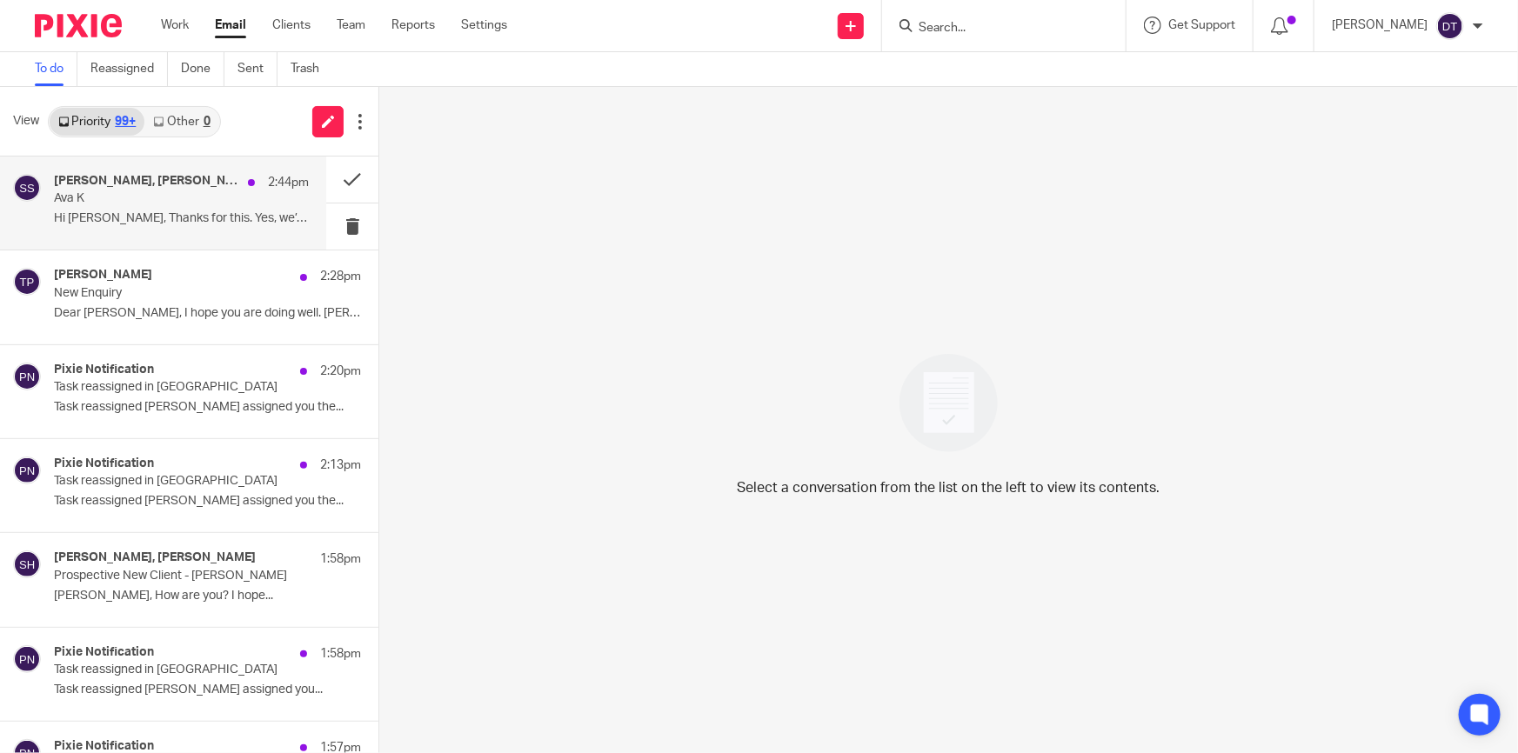
click at [164, 208] on div "[PERSON_NAME], [PERSON_NAME], [PERSON_NAME] 2:44pm Ava K Hi [PERSON_NAME], Than…" at bounding box center [181, 203] width 255 height 58
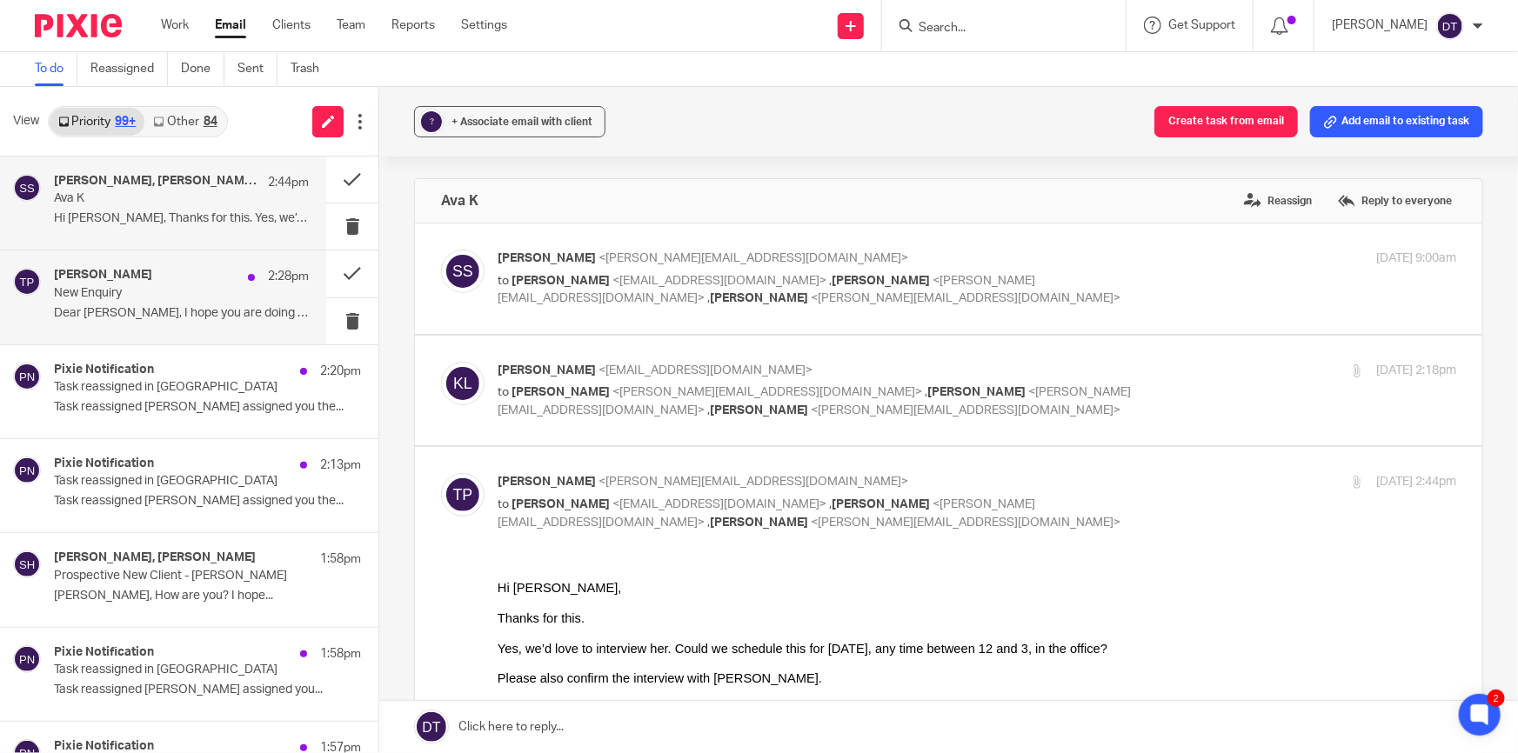
click at [151, 330] on div "[PERSON_NAME] 2:28pm New Enquiry Dear [PERSON_NAME], I hope you are doing well.…" at bounding box center [163, 297] width 326 height 93
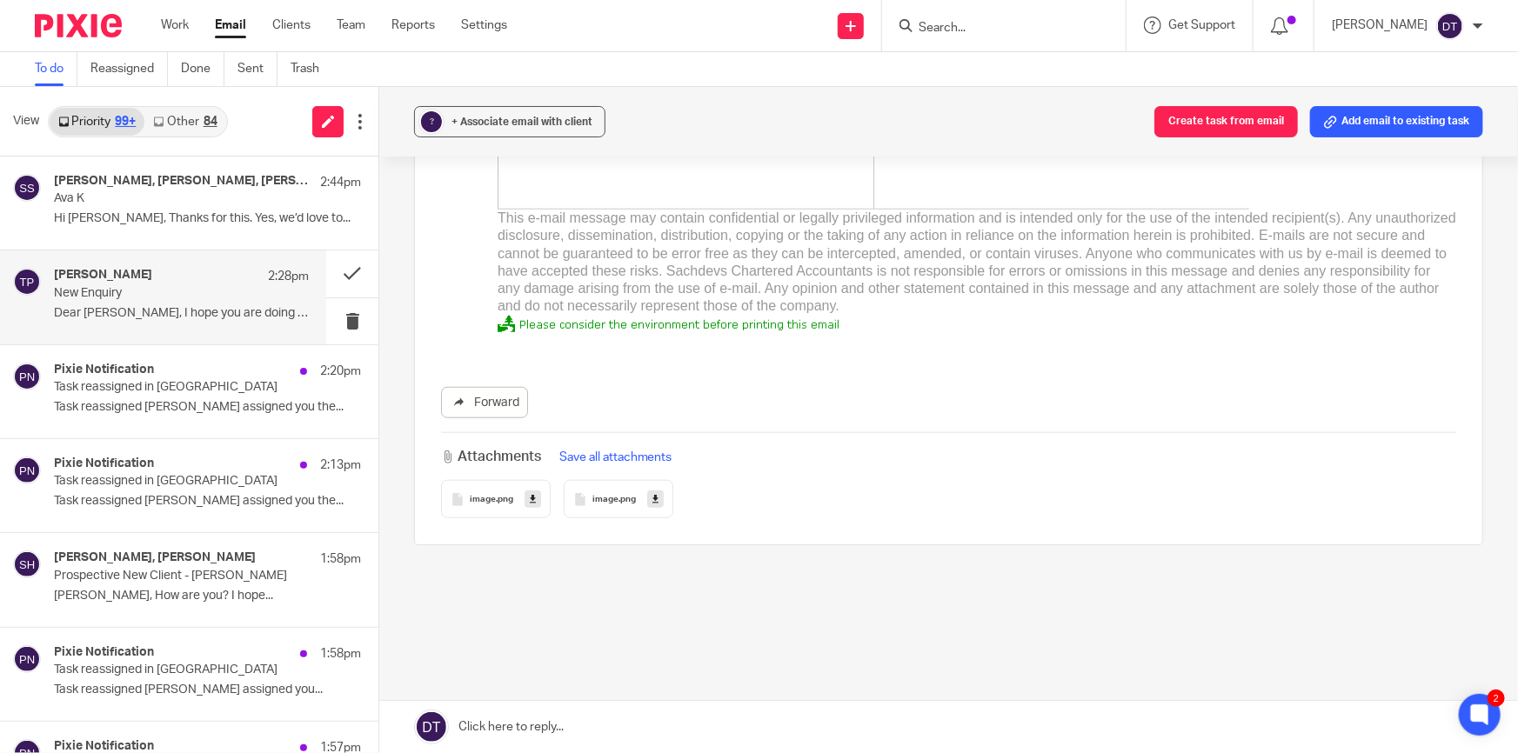
scroll to position [56, 0]
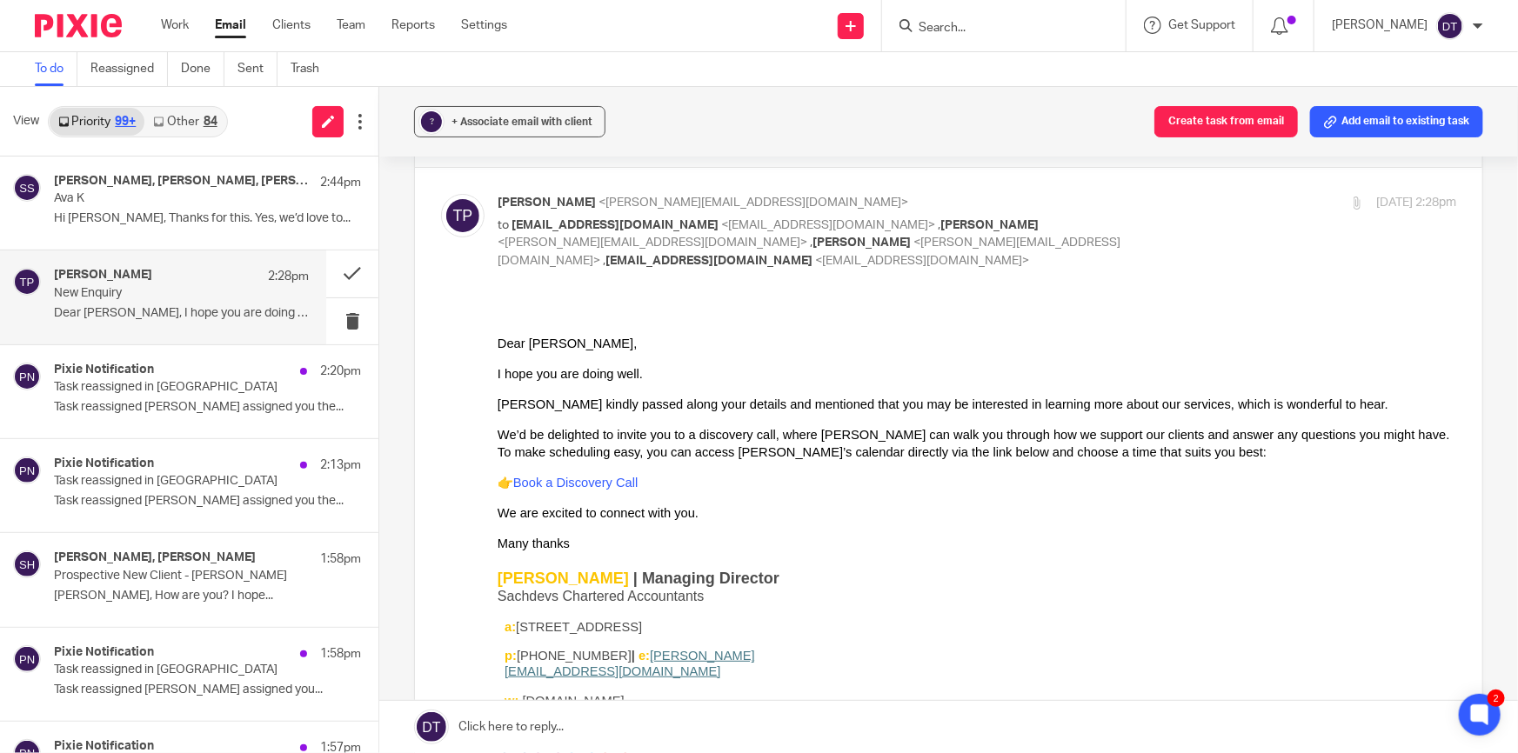
drag, startPoint x: 916, startPoint y: 494, endPoint x: 831, endPoint y: 478, distance: 86.7
click at [915, 494] on div "Dear Aminur, I hope you are doing well. Sam Hebblethwaite kindly passed along y…" at bounding box center [977, 651] width 959 height 695
click at [342, 275] on button at bounding box center [352, 274] width 52 height 46
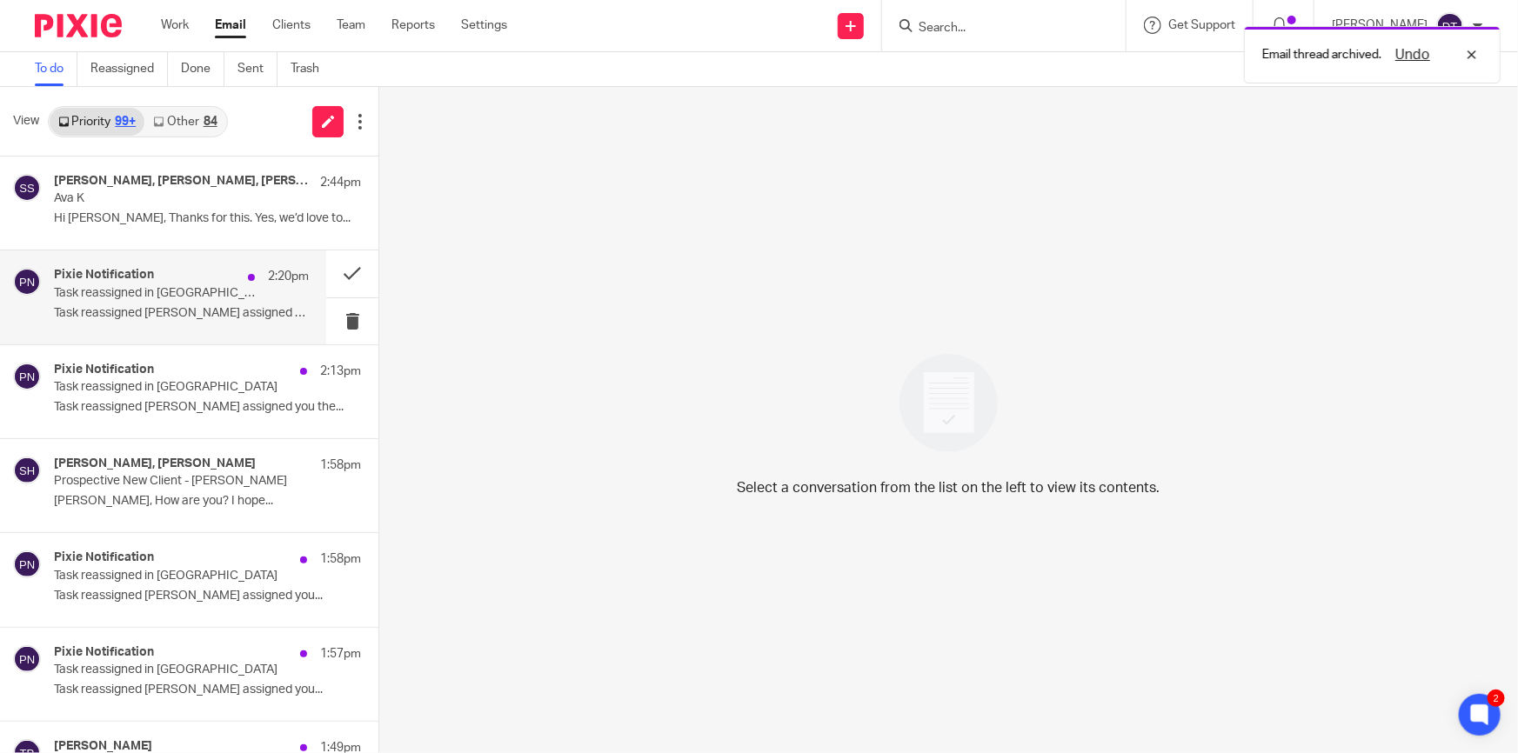
click at [167, 322] on div "Pixie Notification 2:20pm Task reassigned in Pixie Task reassigned Jodie Hall a…" at bounding box center [181, 297] width 255 height 58
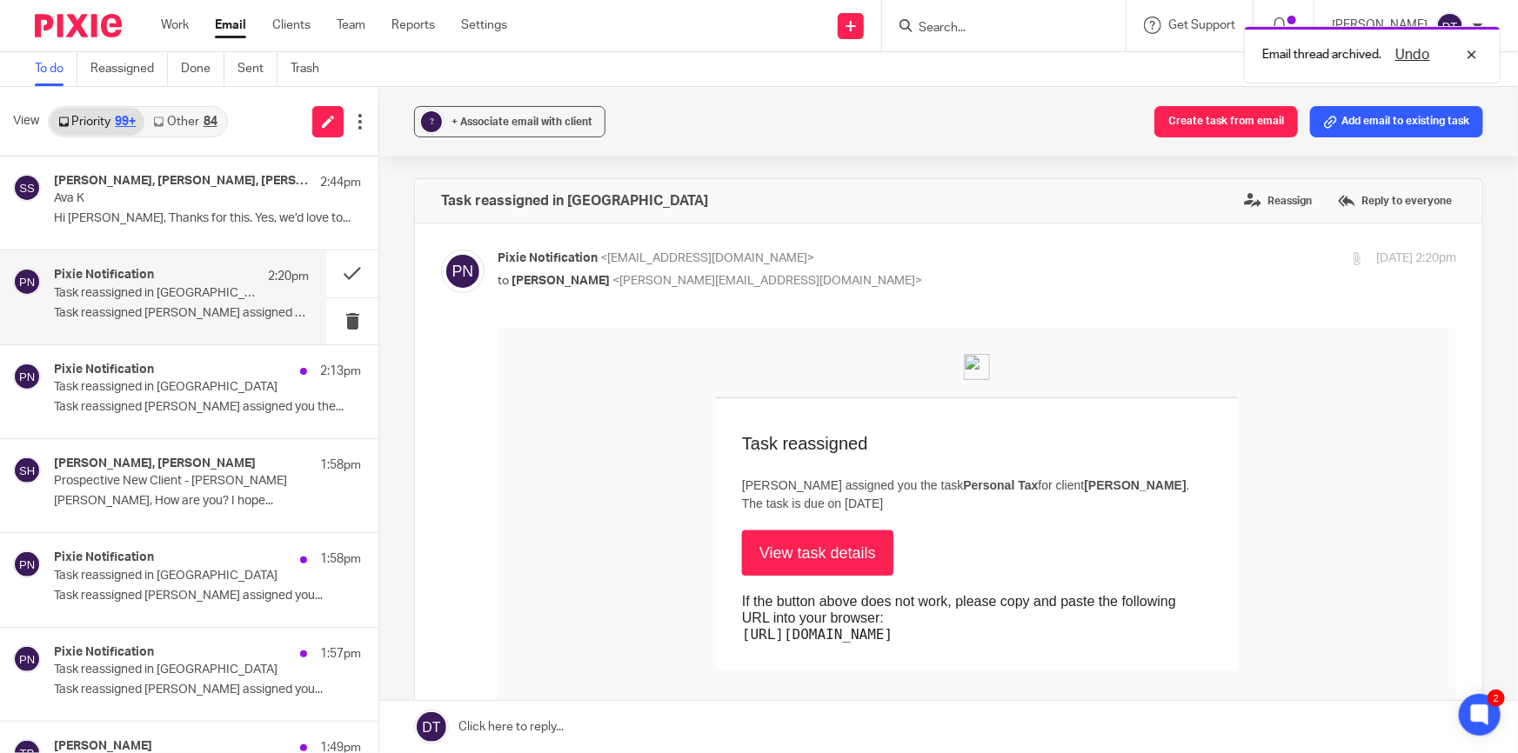
scroll to position [157, 0]
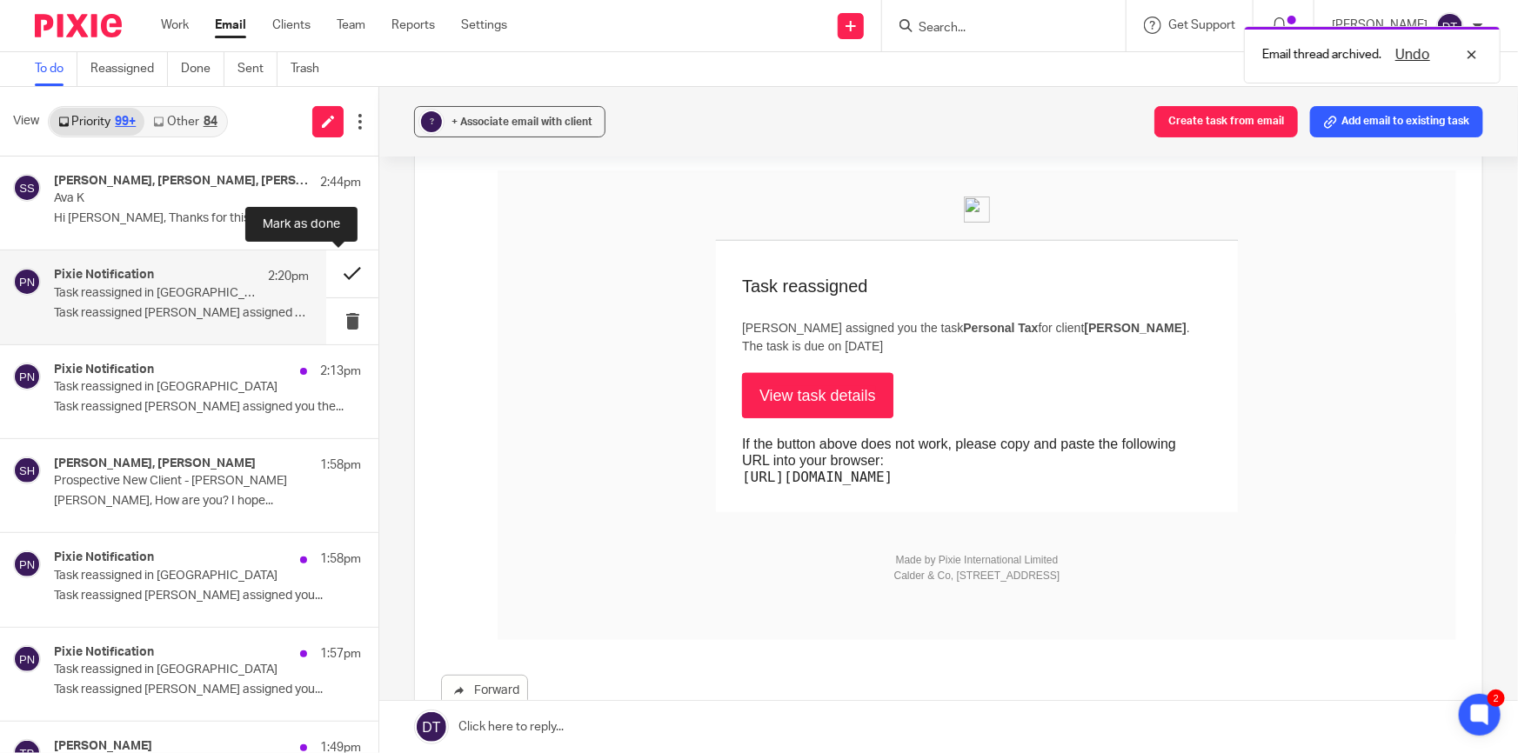
click at [335, 273] on button at bounding box center [352, 274] width 52 height 46
click at [149, 339] on div "Pixie Notification 2:20pm Task reassigned in Pixie Task reassigned Jodie Hall a…" at bounding box center [163, 297] width 326 height 93
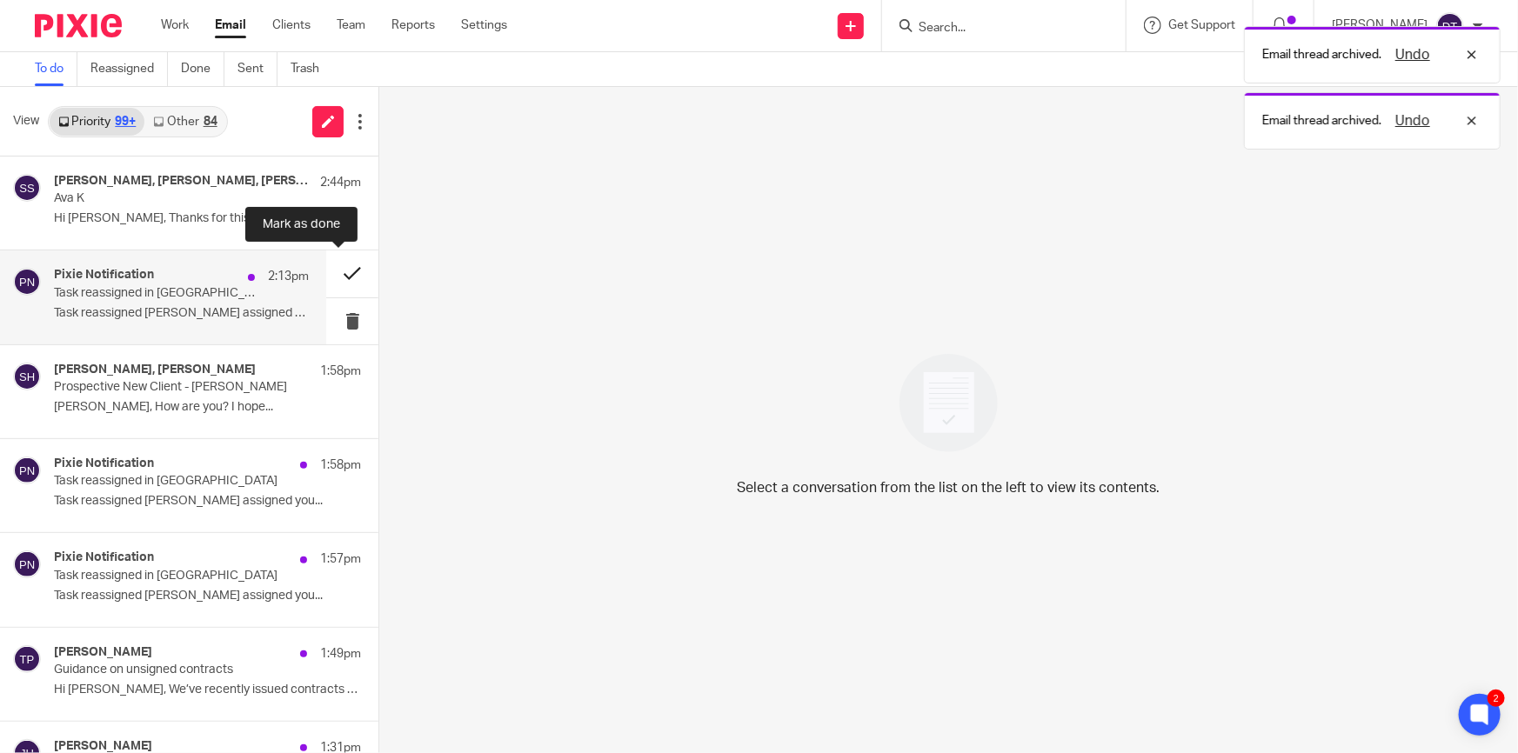
click at [339, 270] on button at bounding box center [352, 274] width 52 height 46
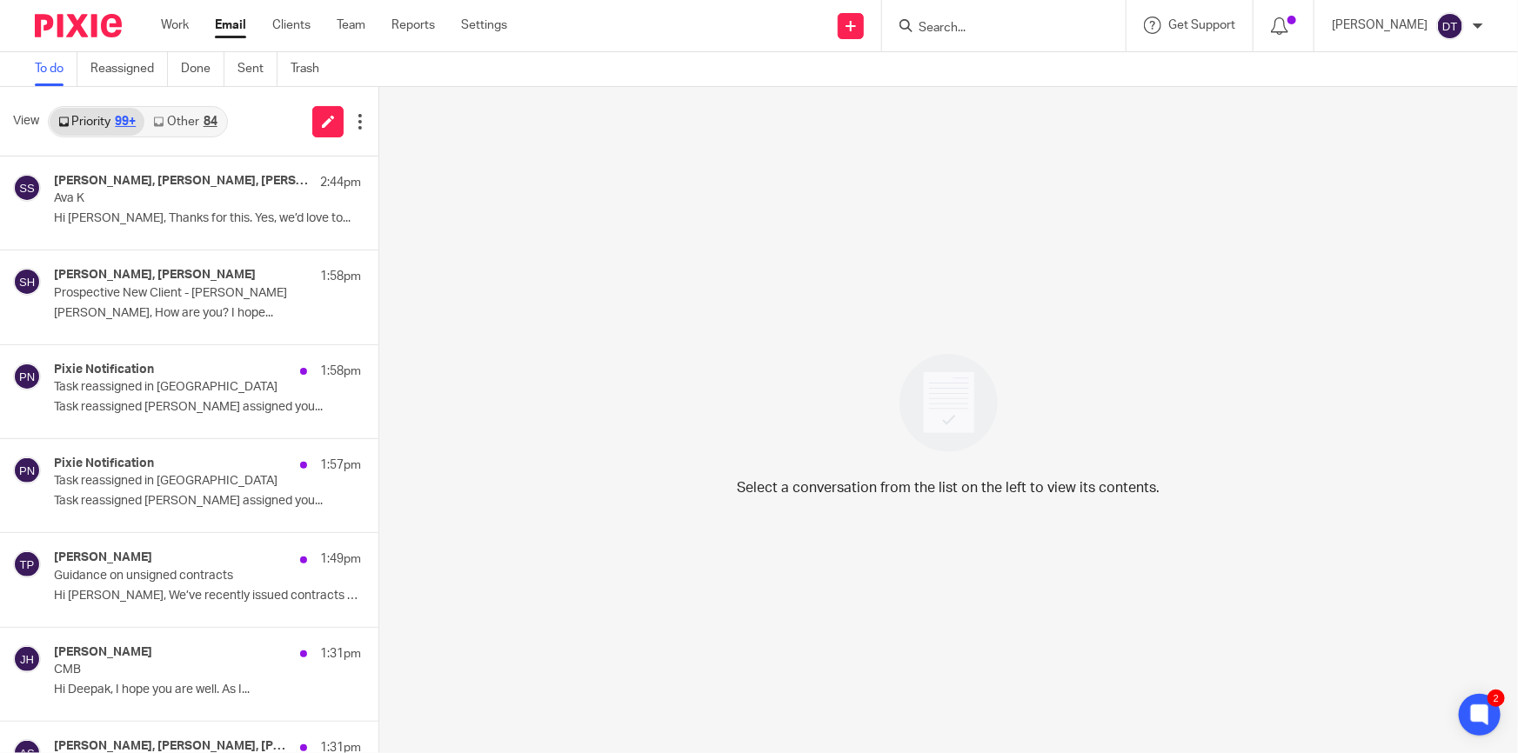
click at [181, 124] on link "Other 84" at bounding box center [184, 122] width 81 height 28
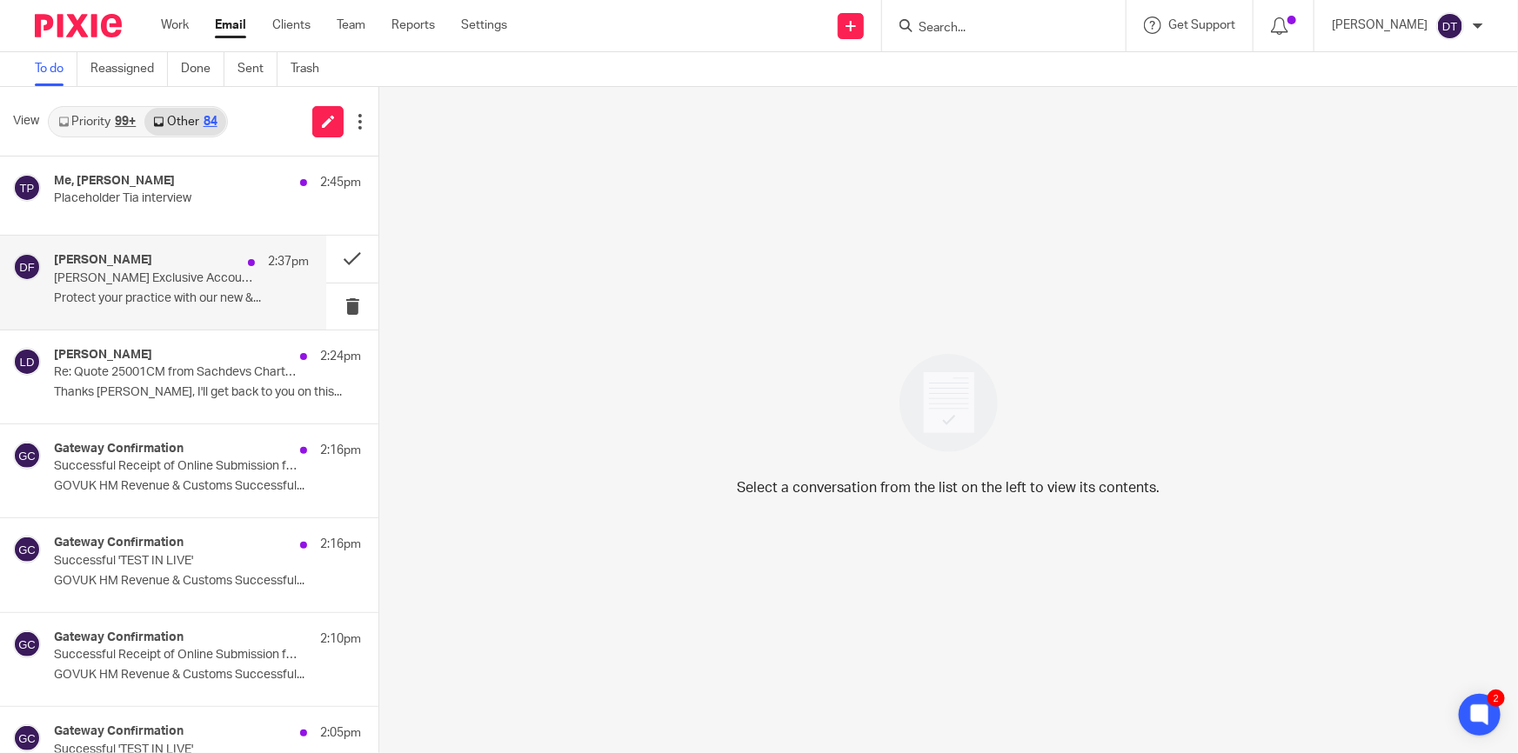
click at [179, 280] on p "Howden’s Exclusive Accountants’ Professional Indemnity Insurance" at bounding box center [156, 278] width 204 height 15
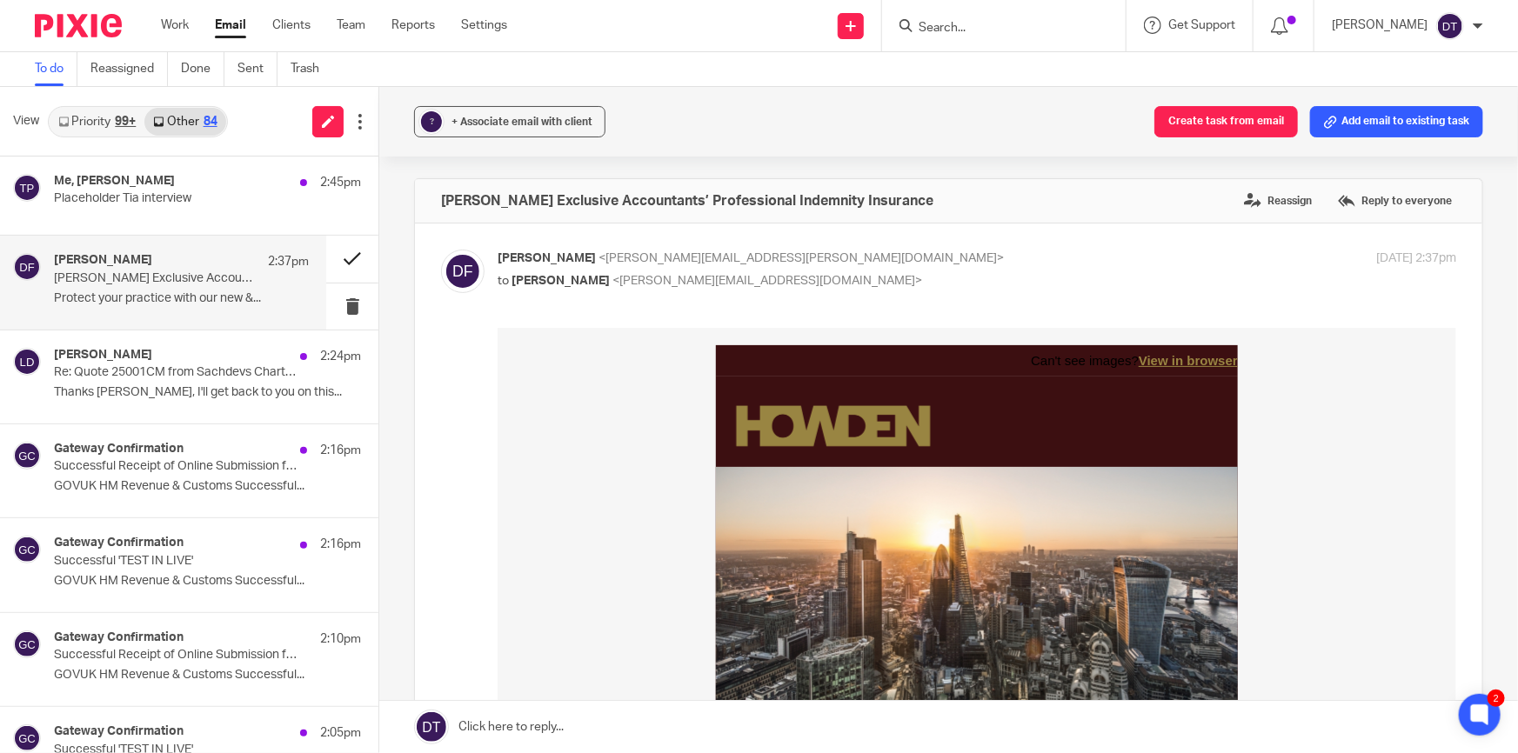
scroll to position [0, 0]
click at [331, 273] on button at bounding box center [352, 259] width 52 height 46
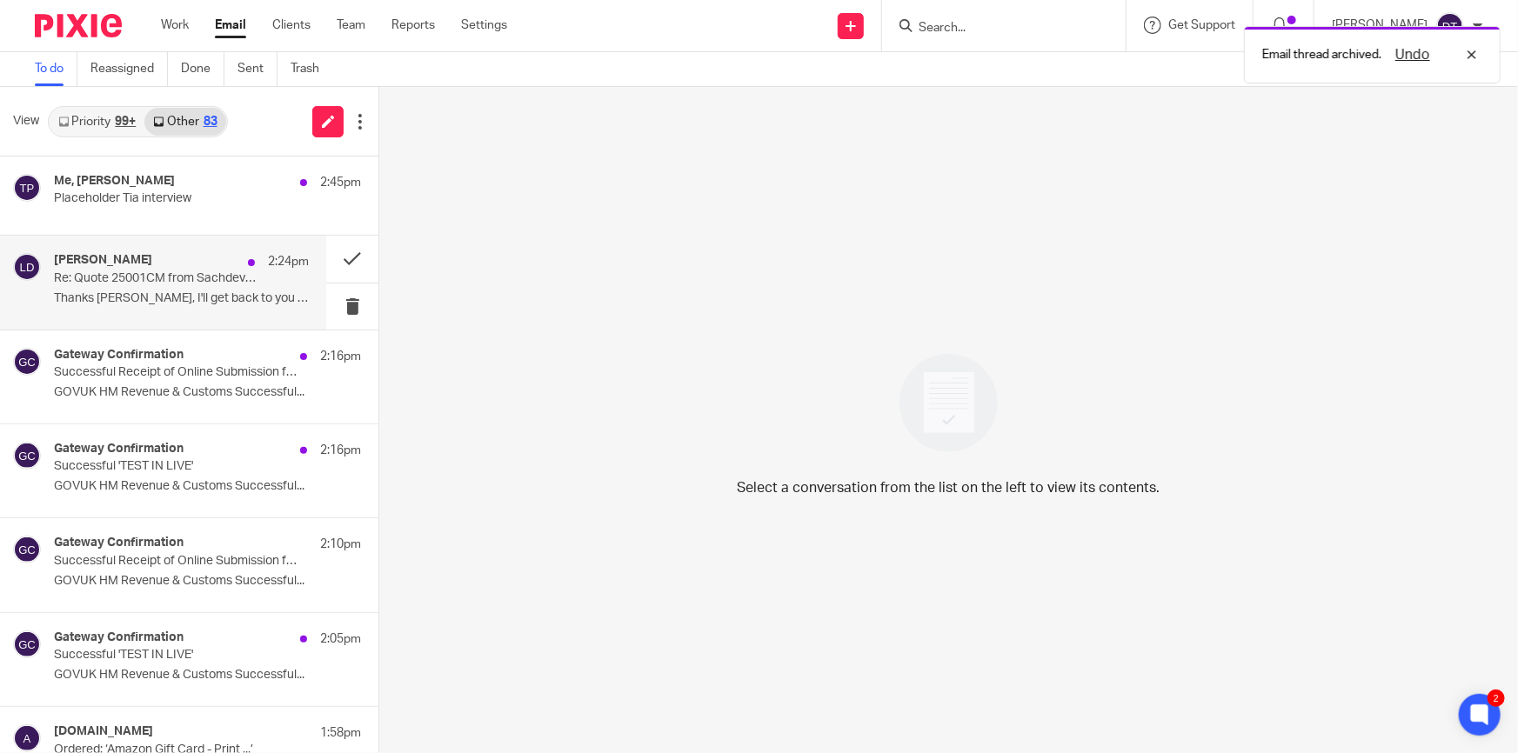
click at [171, 311] on div "Liam Davies 2:24pm Re: Quote 25001CM from Sachdevs Chartered Accountants for Ad…" at bounding box center [181, 282] width 255 height 58
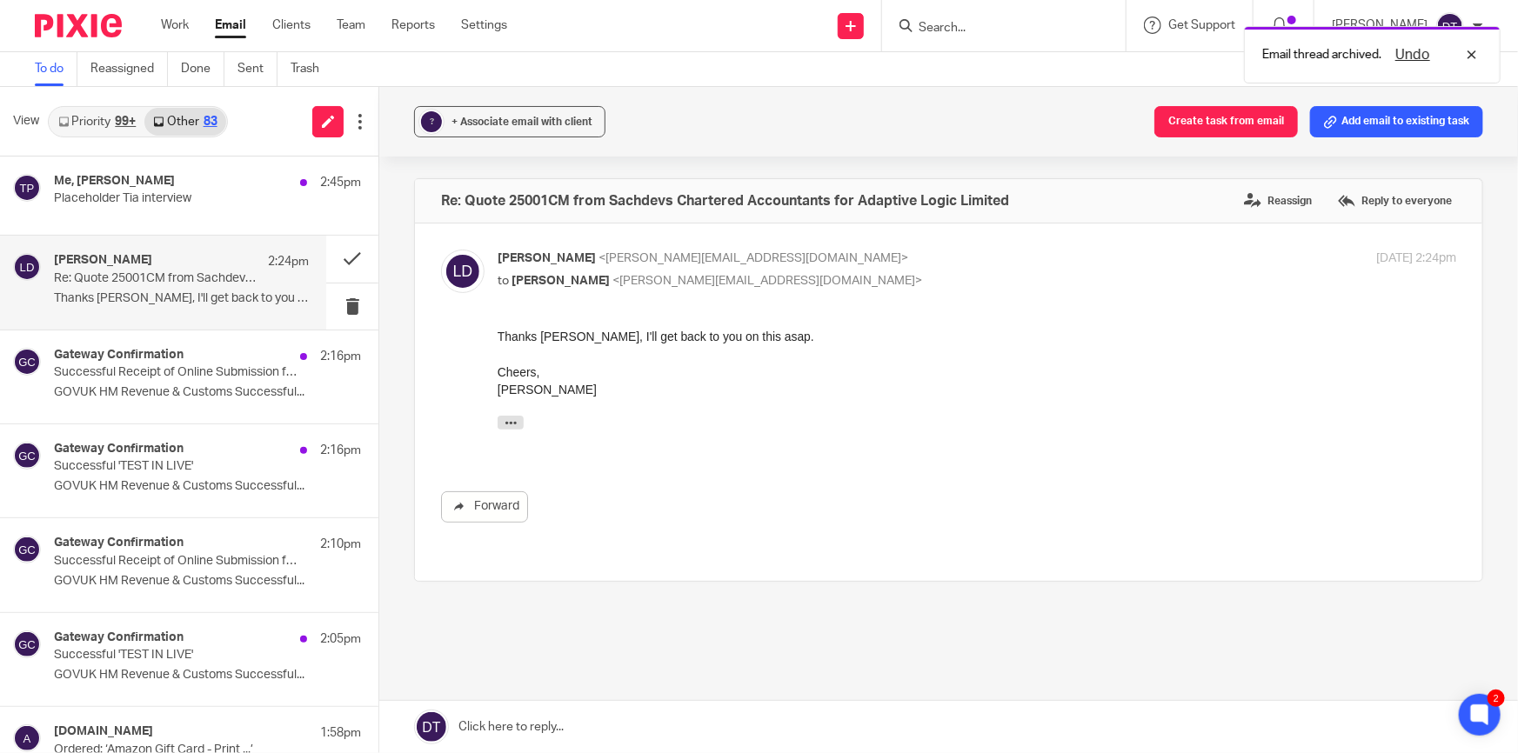
click at [527, 725] on link at bounding box center [948, 727] width 1139 height 52
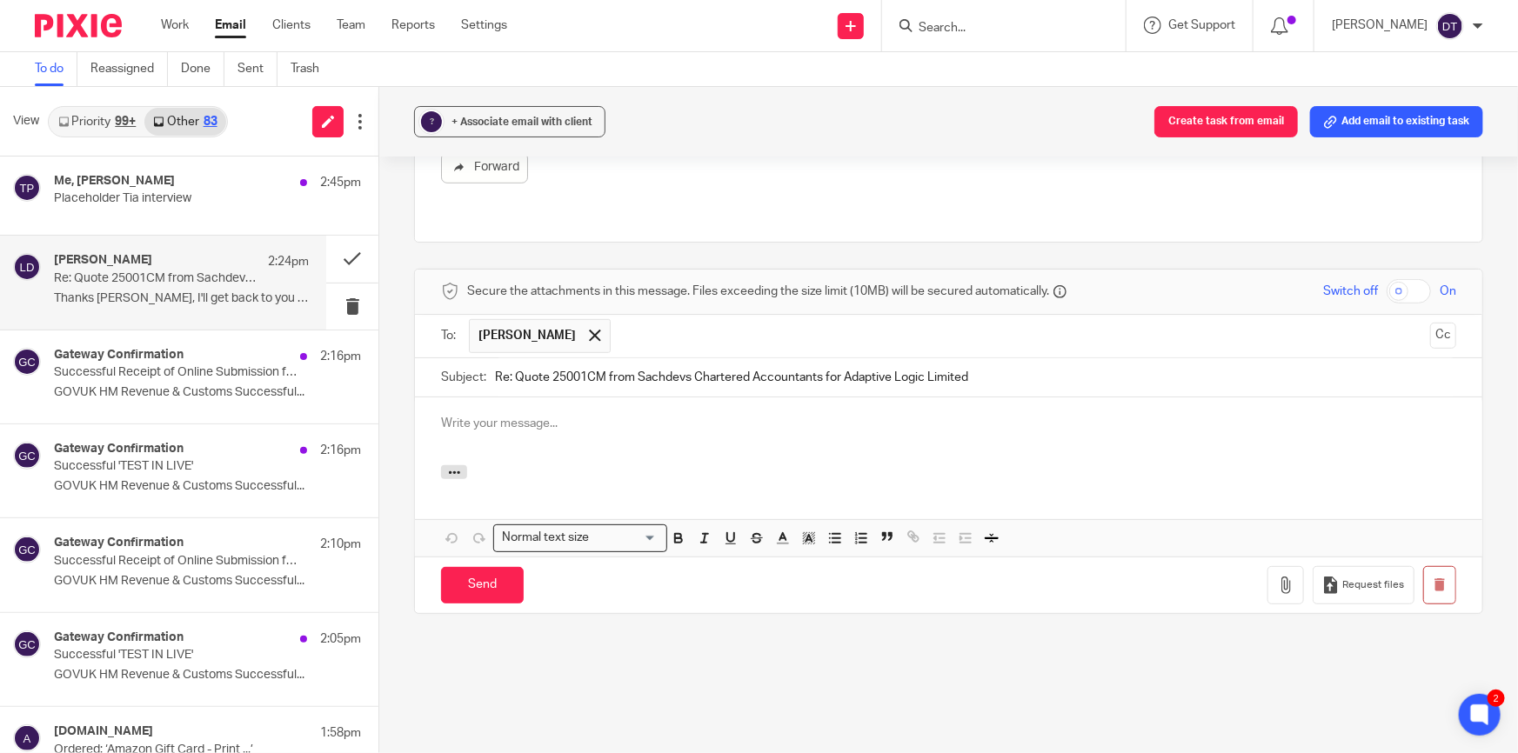
click at [548, 418] on div at bounding box center [948, 432] width 1067 height 68
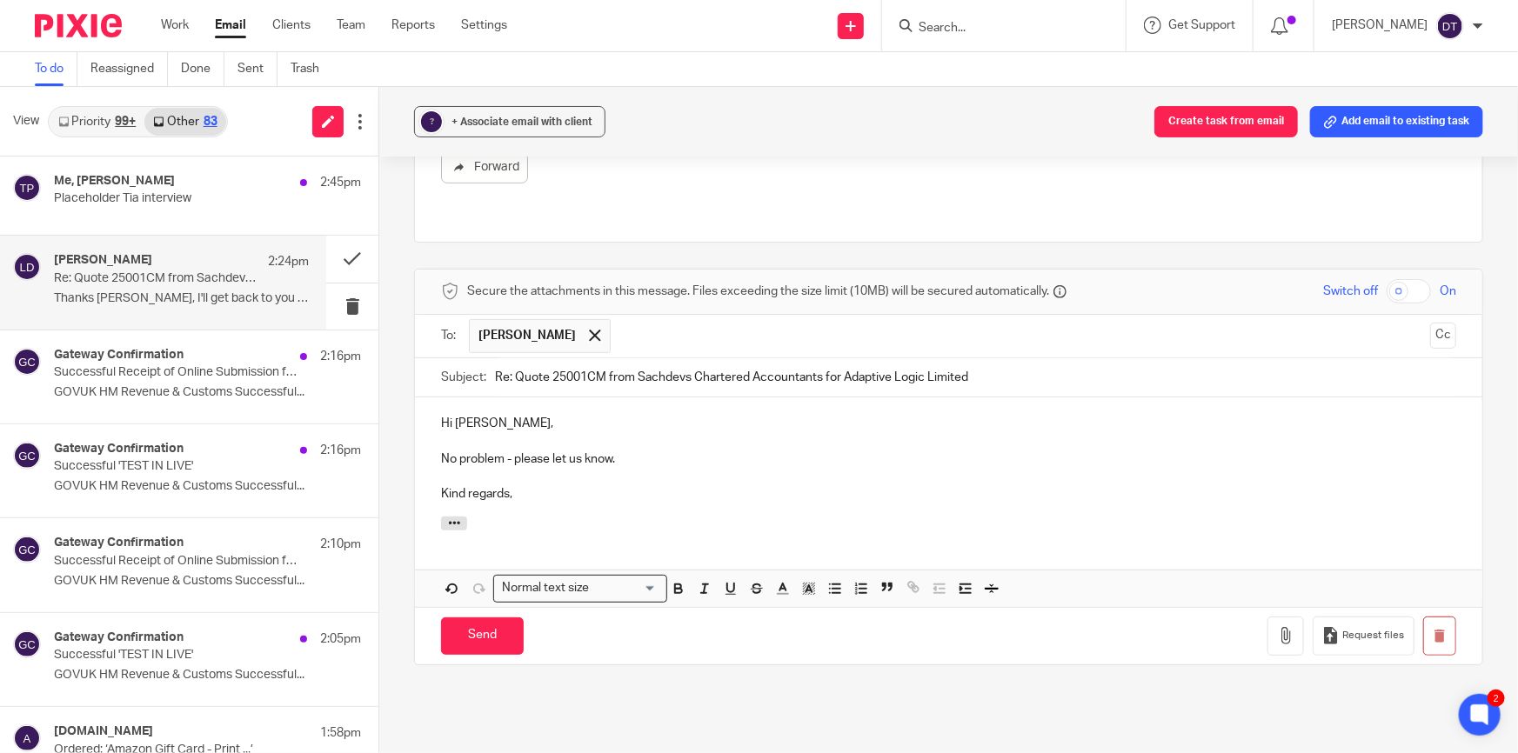
click at [464, 644] on div "Send You have unsaved changes Request files" at bounding box center [948, 635] width 1067 height 57
click at [471, 630] on input "Send" at bounding box center [482, 636] width 83 height 37
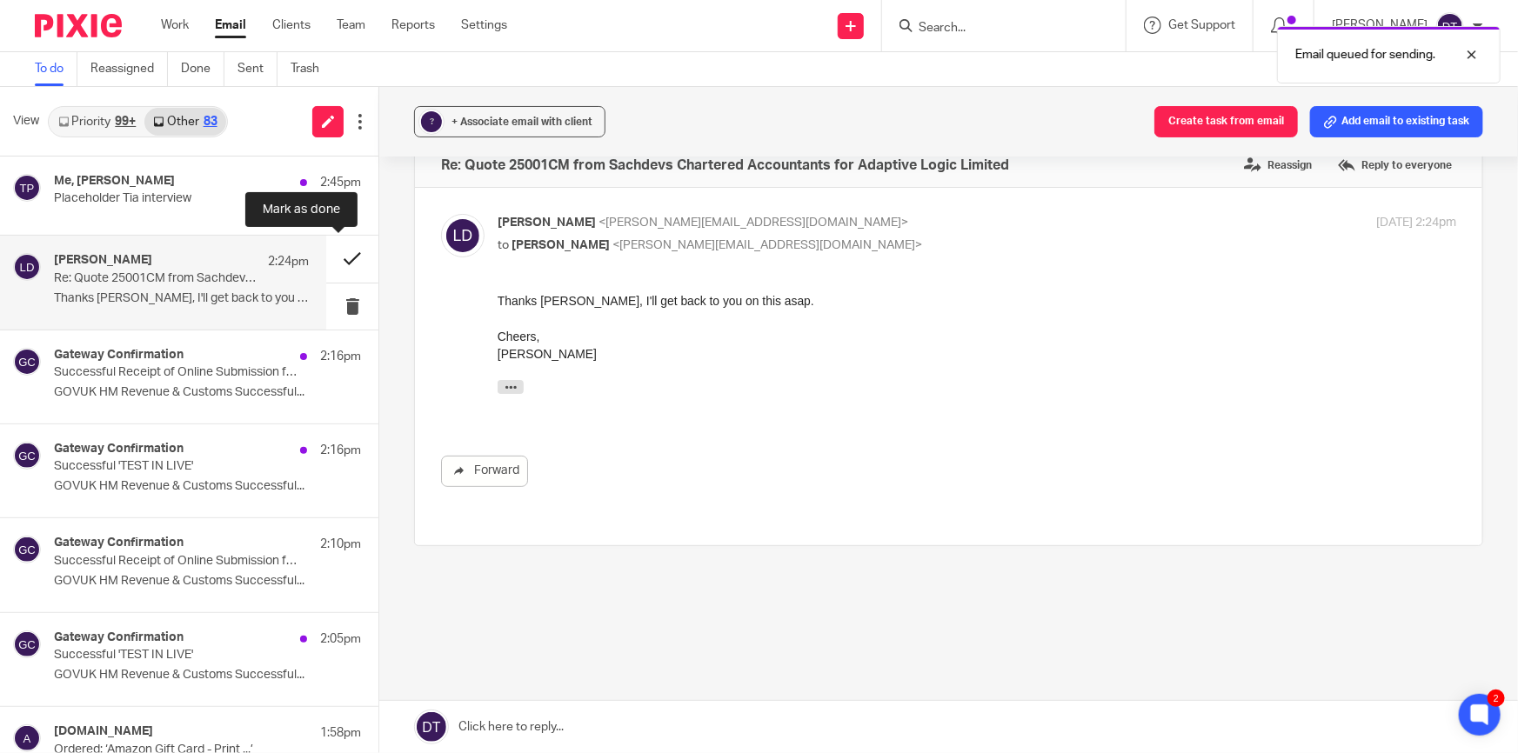
click at [340, 254] on button at bounding box center [352, 259] width 52 height 46
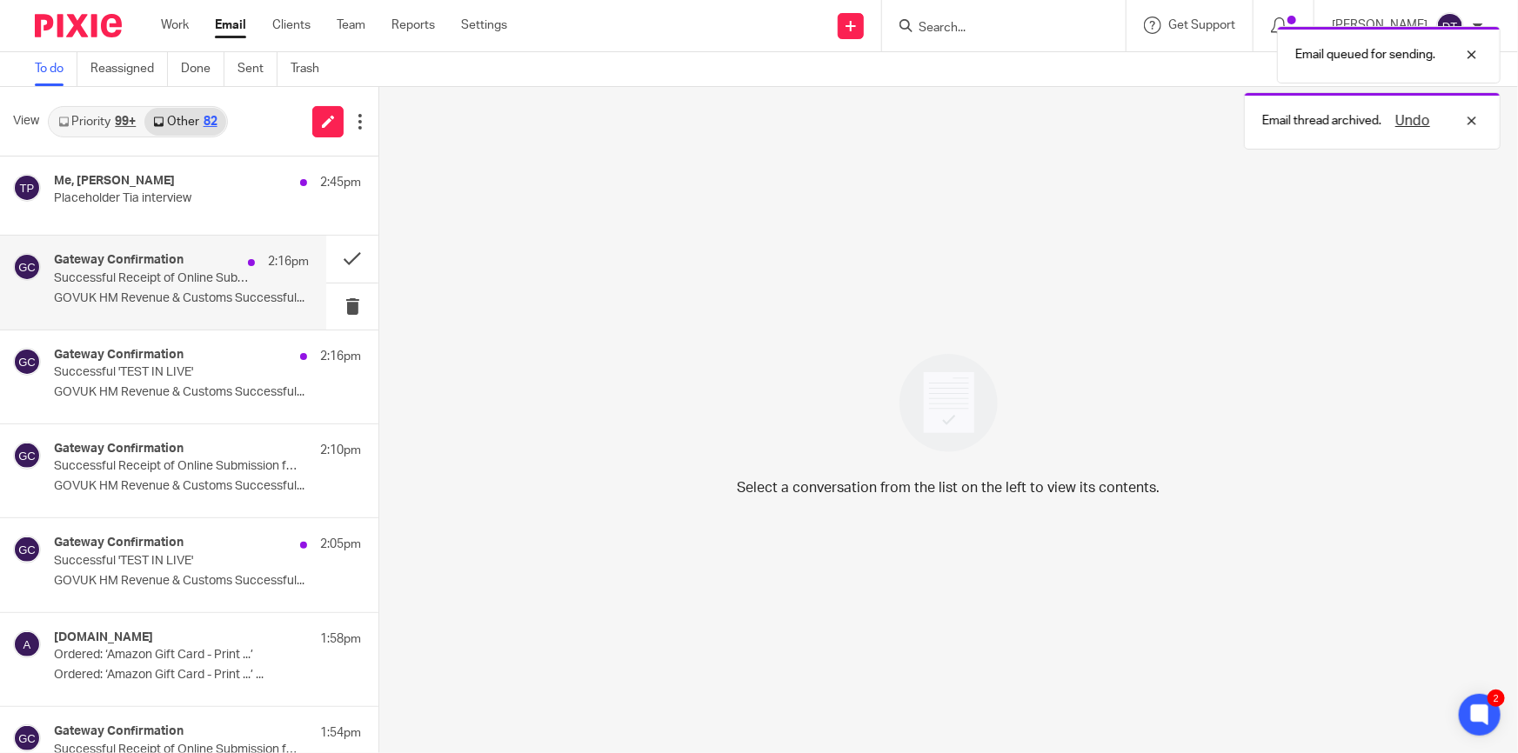
click at [185, 292] on p "GOVUK HM Revenue & Customs Successful..." at bounding box center [181, 298] width 255 height 15
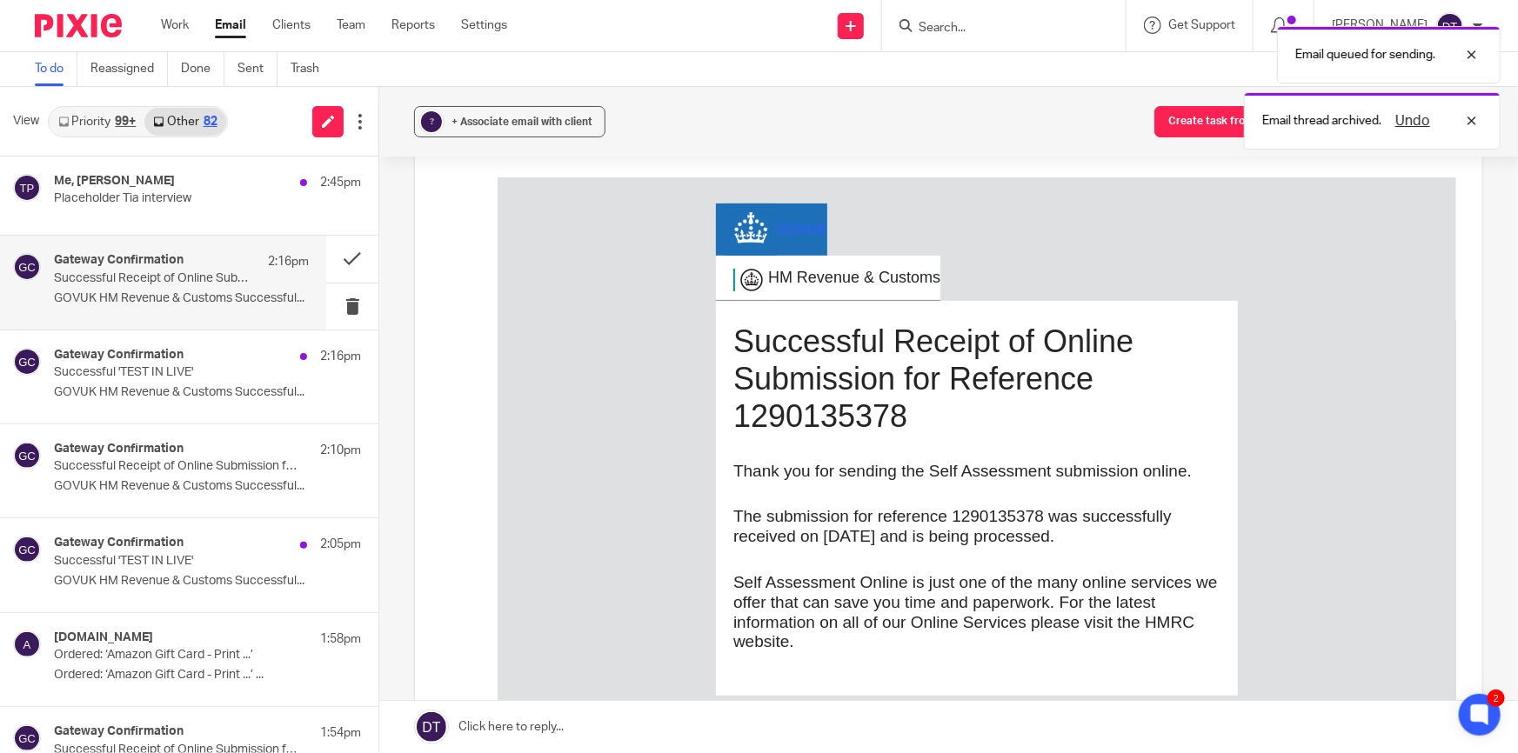
scroll to position [157, 0]
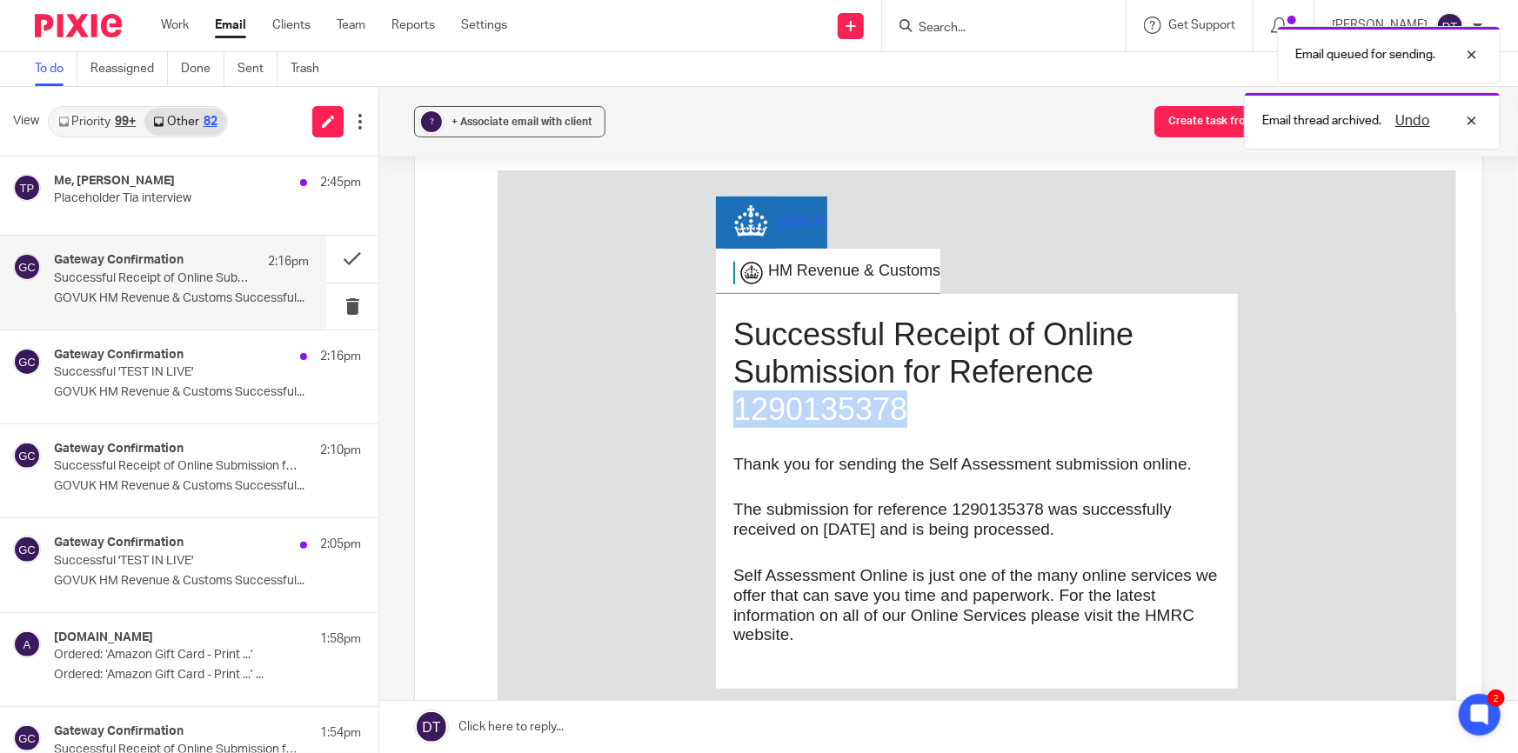
drag, startPoint x: 907, startPoint y: 413, endPoint x: 727, endPoint y: 417, distance: 180.1
click at [733, 417] on h1 "Successful Receipt of Online Submission for Reference 1290135378" at bounding box center [976, 371] width 487 height 113
copy h1 "1290135378"
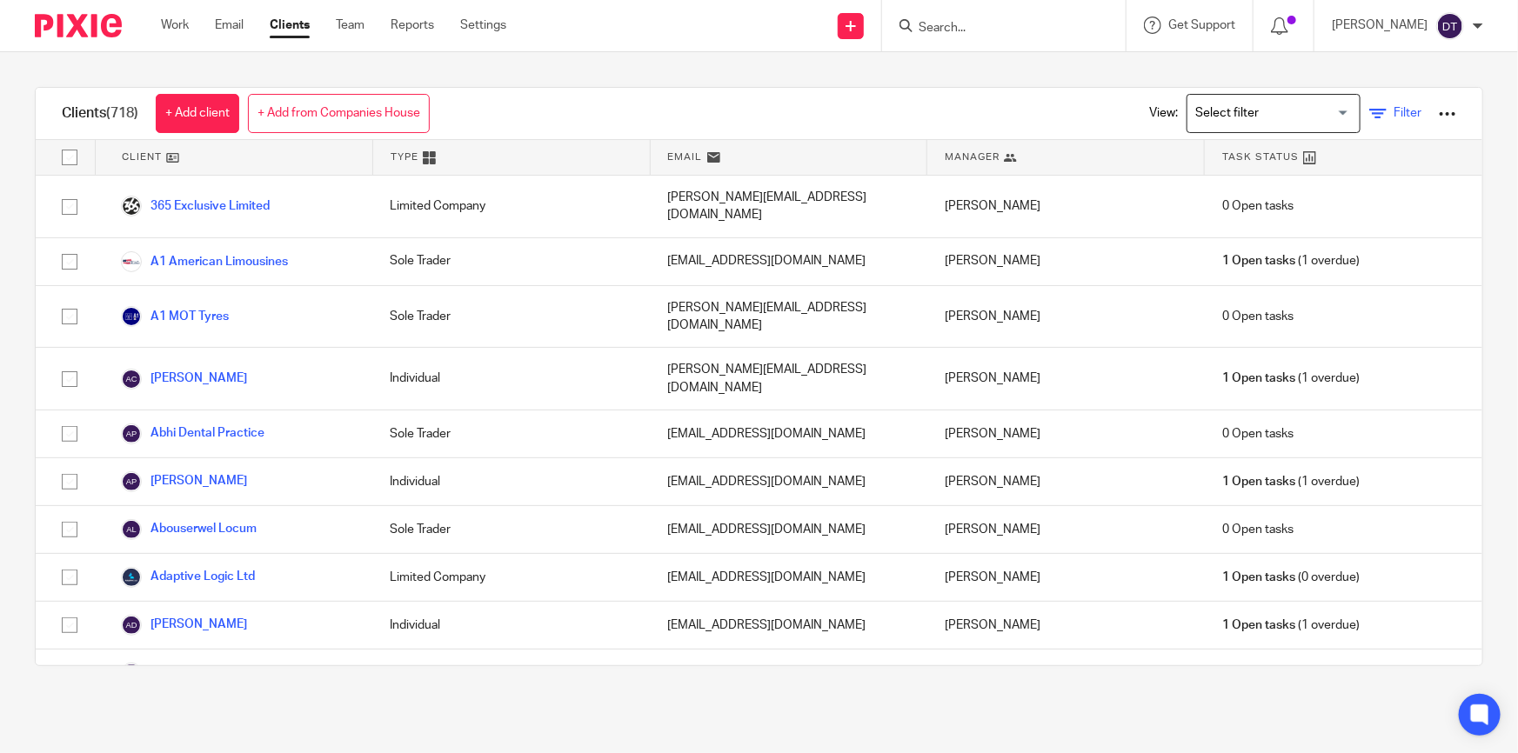
click at [1393, 115] on span "Filter" at bounding box center [1407, 113] width 28 height 12
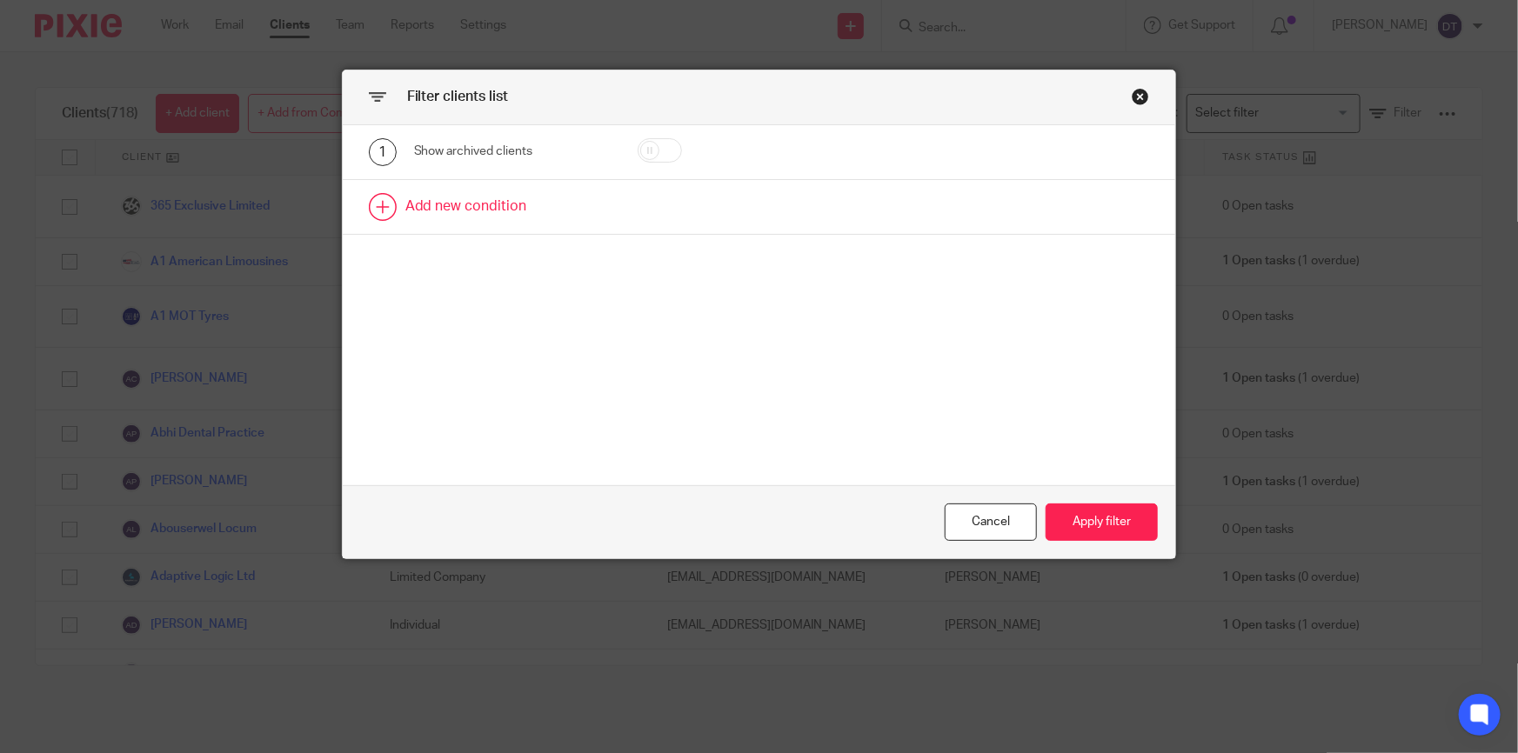
click at [582, 218] on link at bounding box center [759, 207] width 833 height 54
click at [611, 208] on div at bounding box center [678, 212] width 135 height 39
click at [574, 216] on div "Field" at bounding box center [512, 212] width 197 height 39
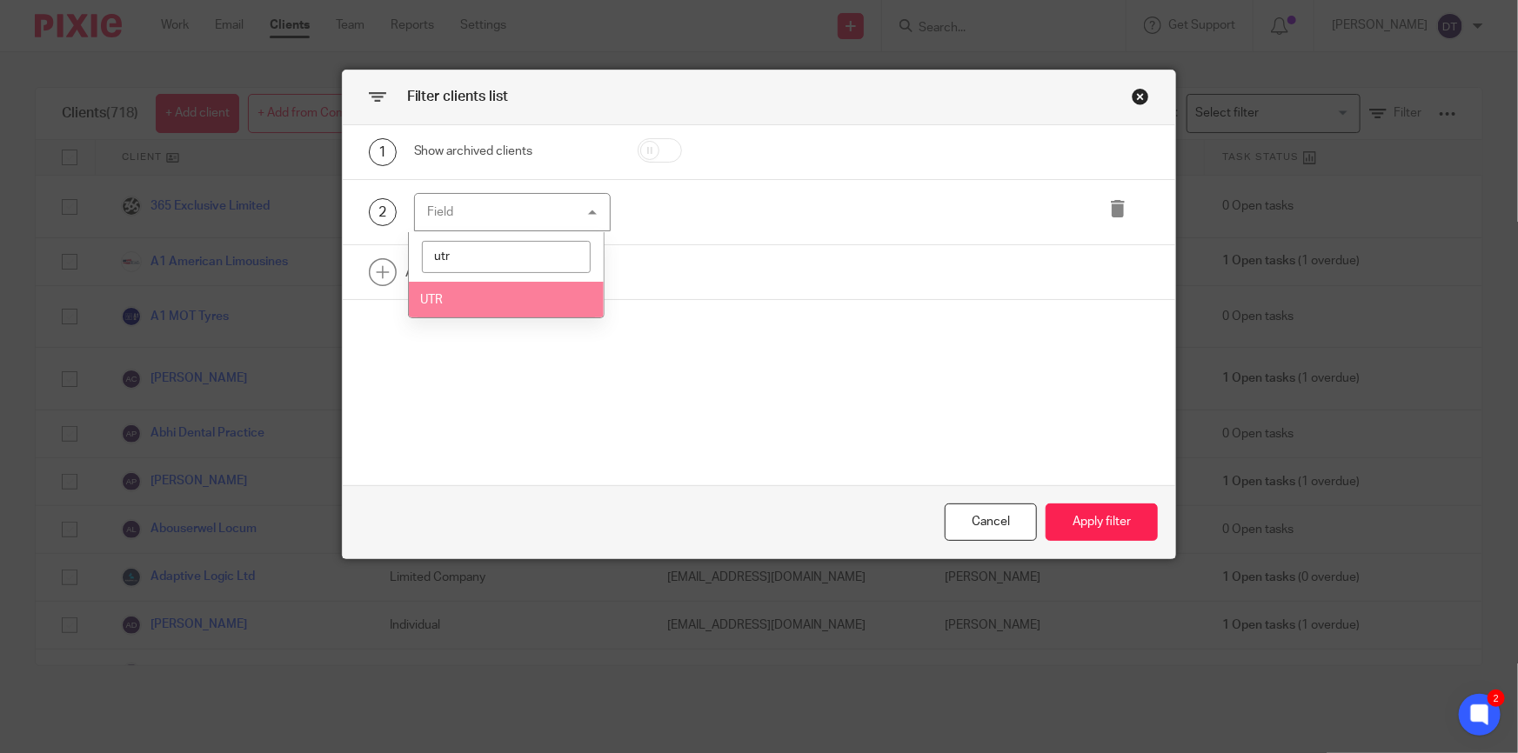
type input "utr"
drag, startPoint x: 498, startPoint y: 288, endPoint x: 591, endPoint y: 267, distance: 96.2
click at [497, 288] on li "UTR" at bounding box center [507, 300] width 196 height 36
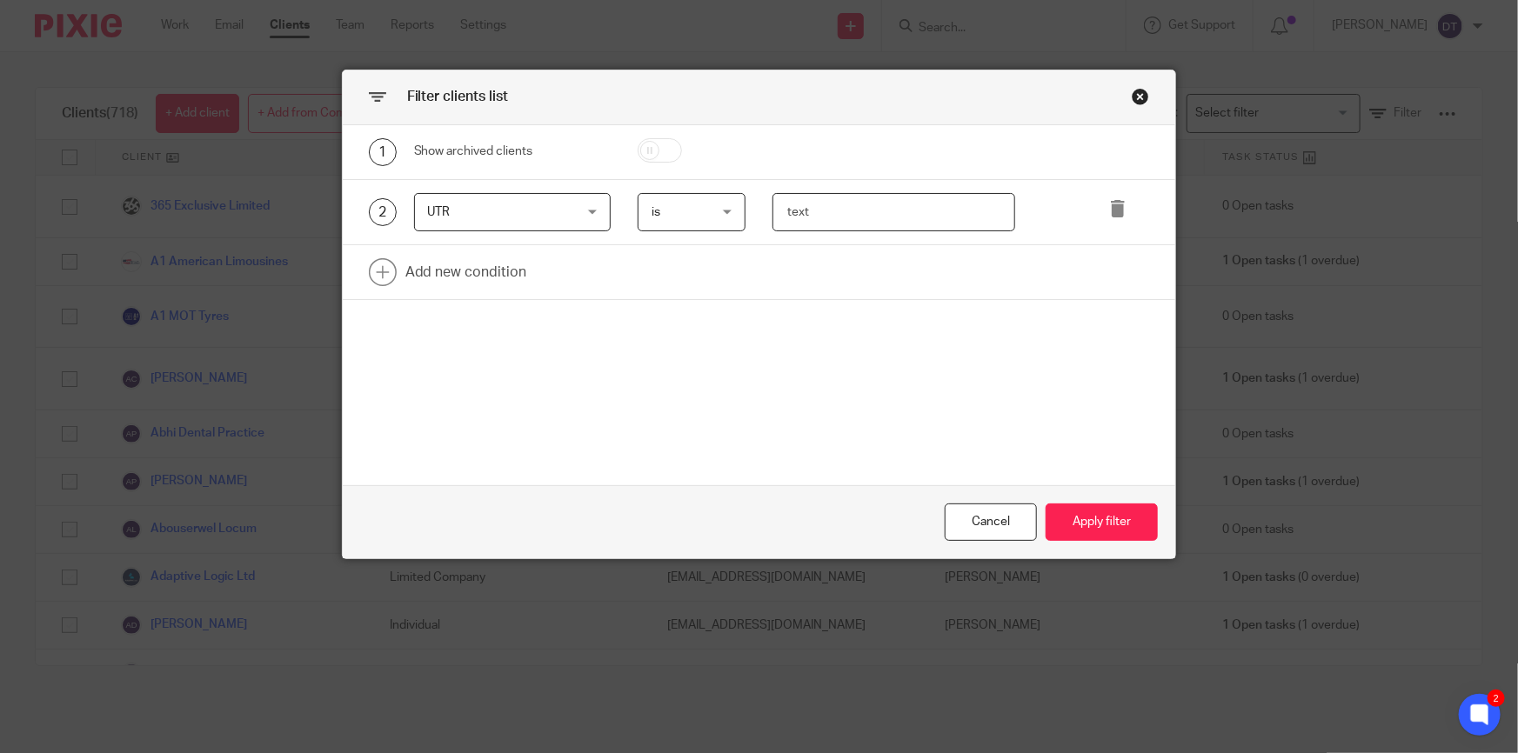
click at [808, 210] on input "text" at bounding box center [893, 212] width 242 height 39
paste input "1290135378"
type input "1290135378"
click at [1112, 512] on button "Apply filter" at bounding box center [1102, 522] width 112 height 37
